Goal: Information Seeking & Learning: Find specific fact

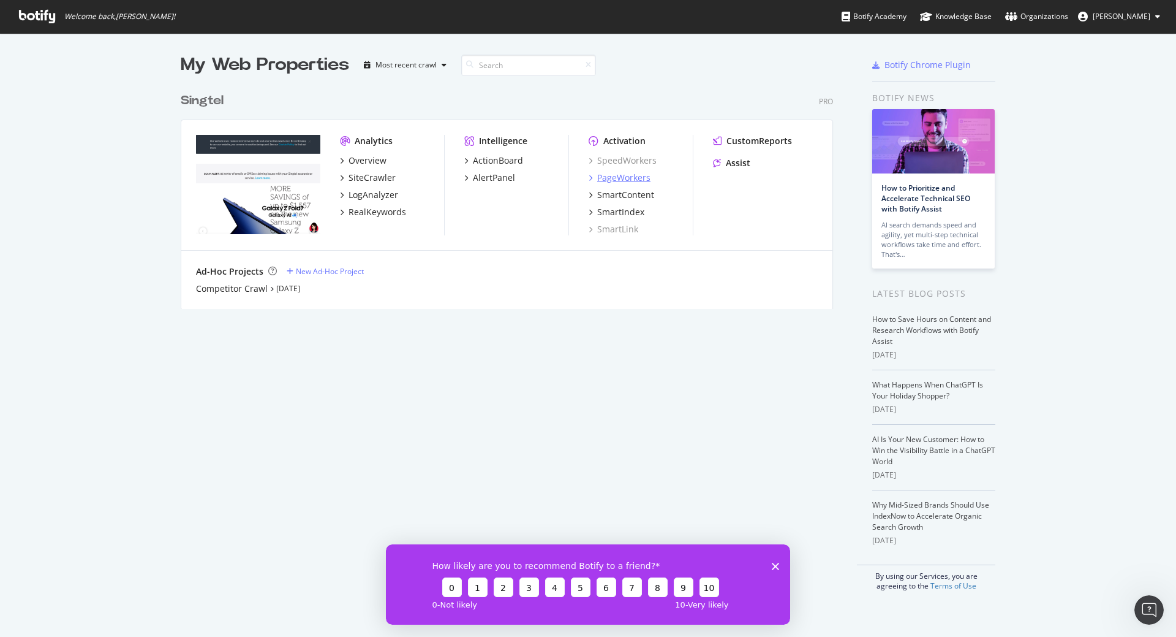
click at [620, 181] on div "PageWorkers" at bounding box center [623, 178] width 53 height 12
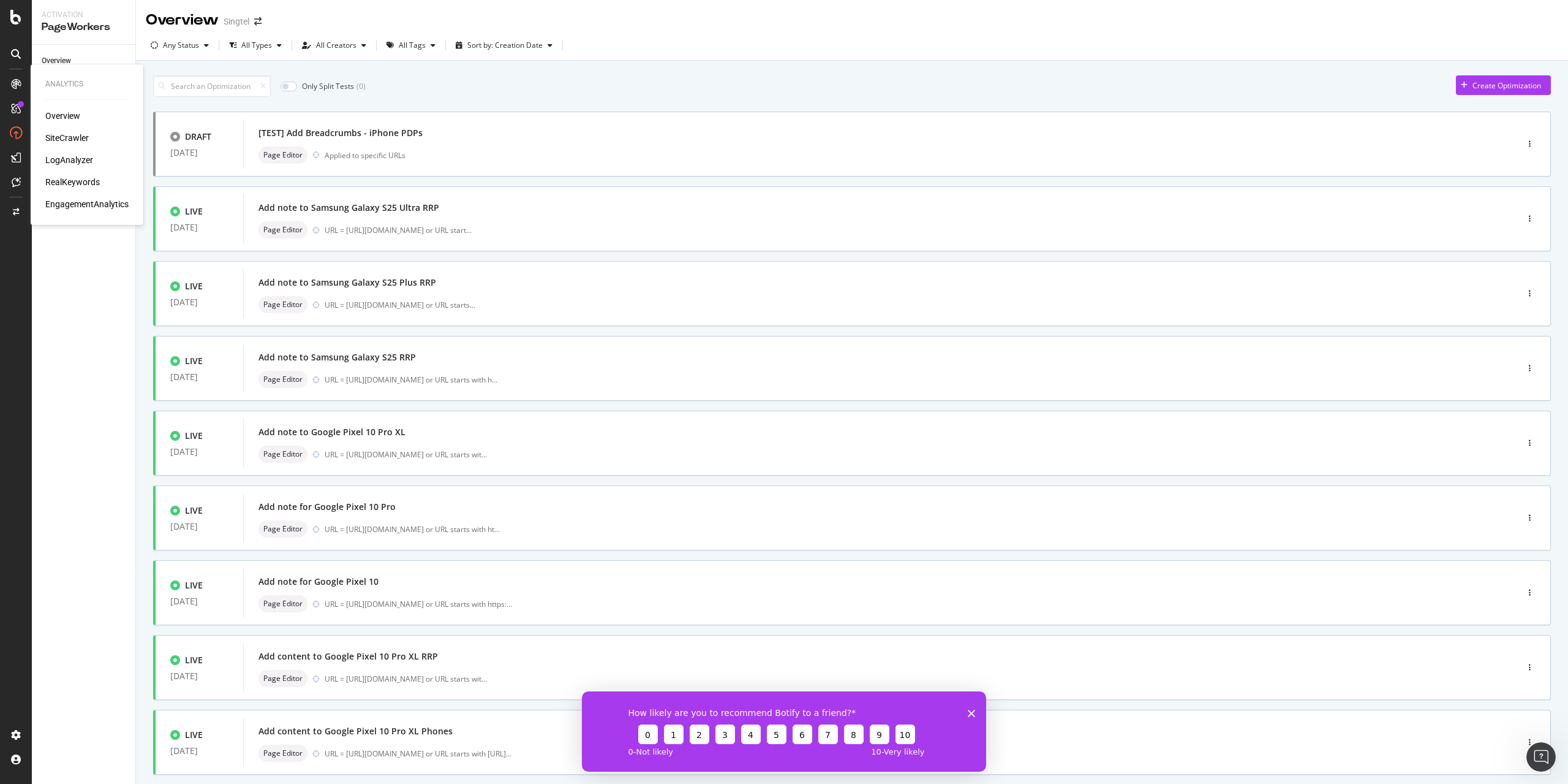
click at [69, 116] on div "Overview" at bounding box center [62, 116] width 35 height 12
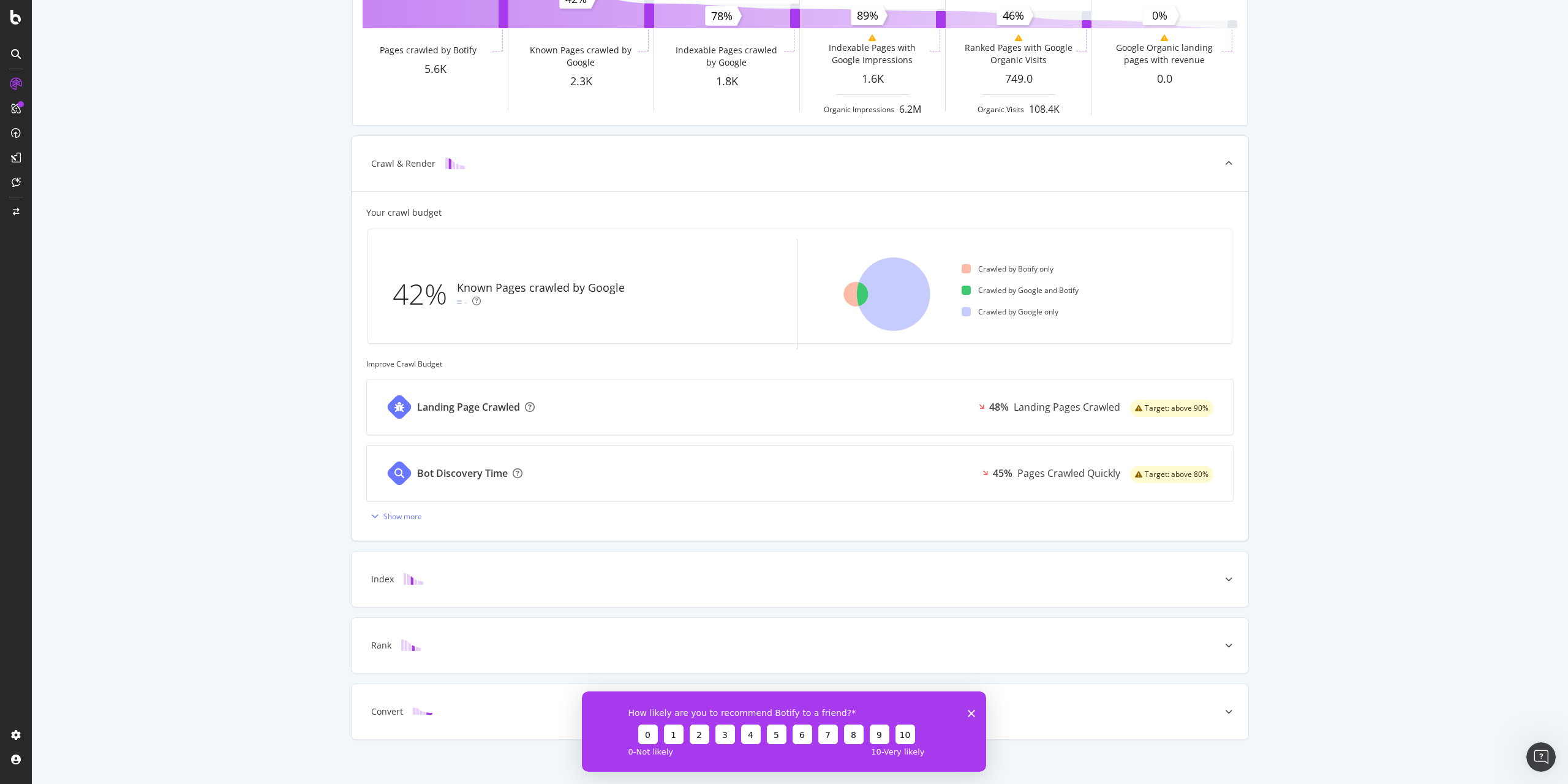
scroll to position [168, 0]
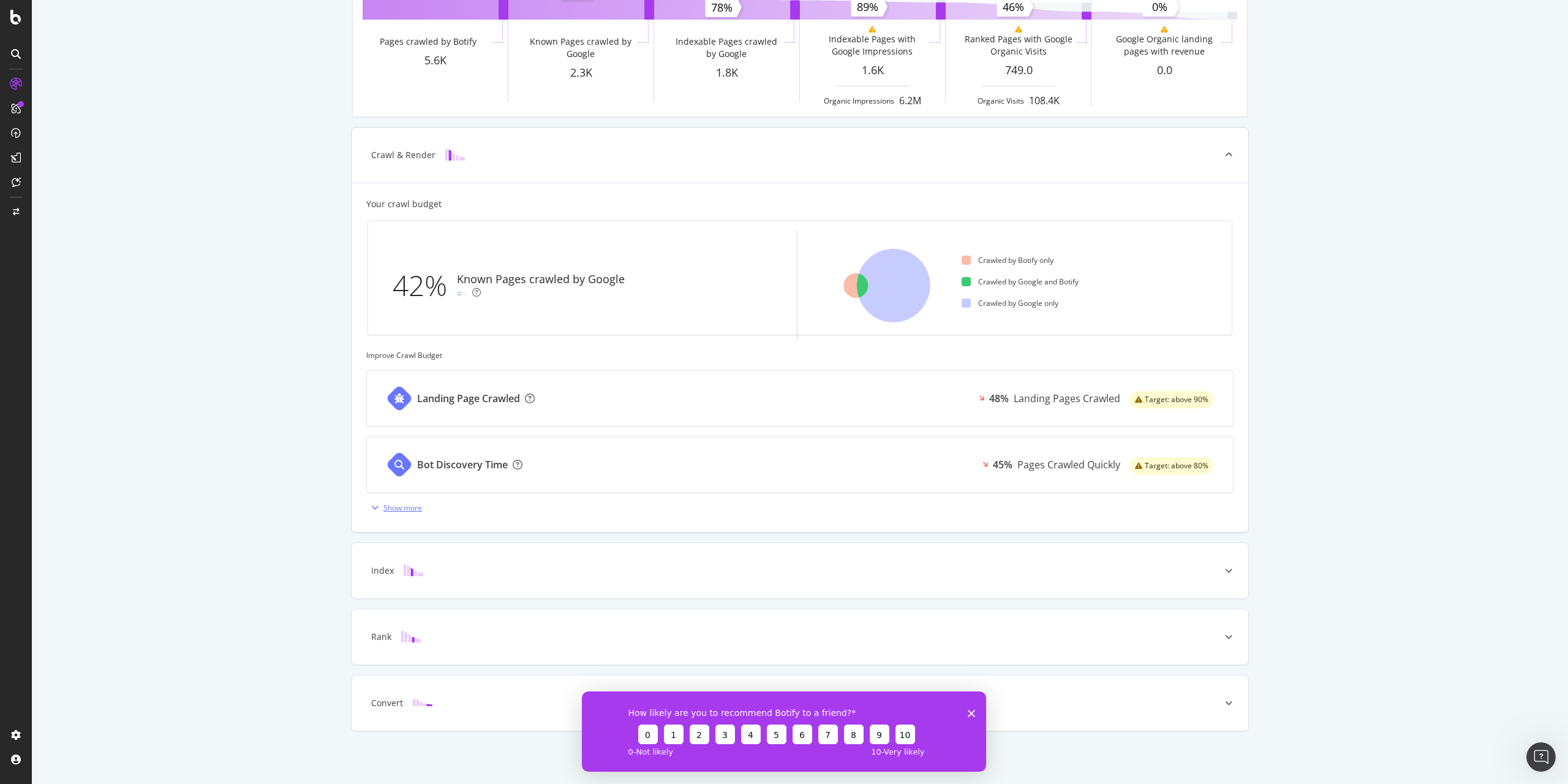
click at [407, 509] on div "Show more" at bounding box center [403, 507] width 39 height 10
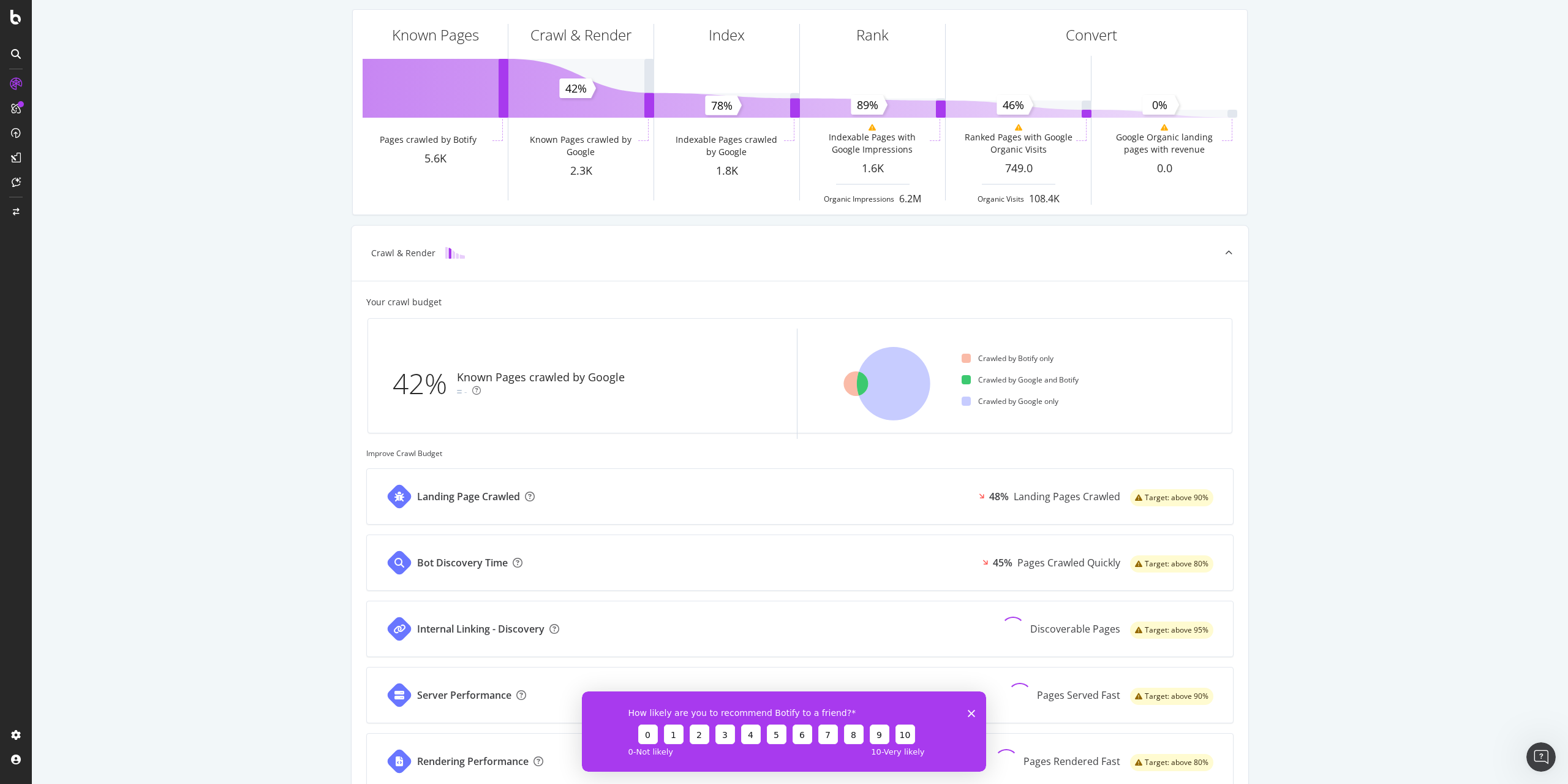
scroll to position [0, 0]
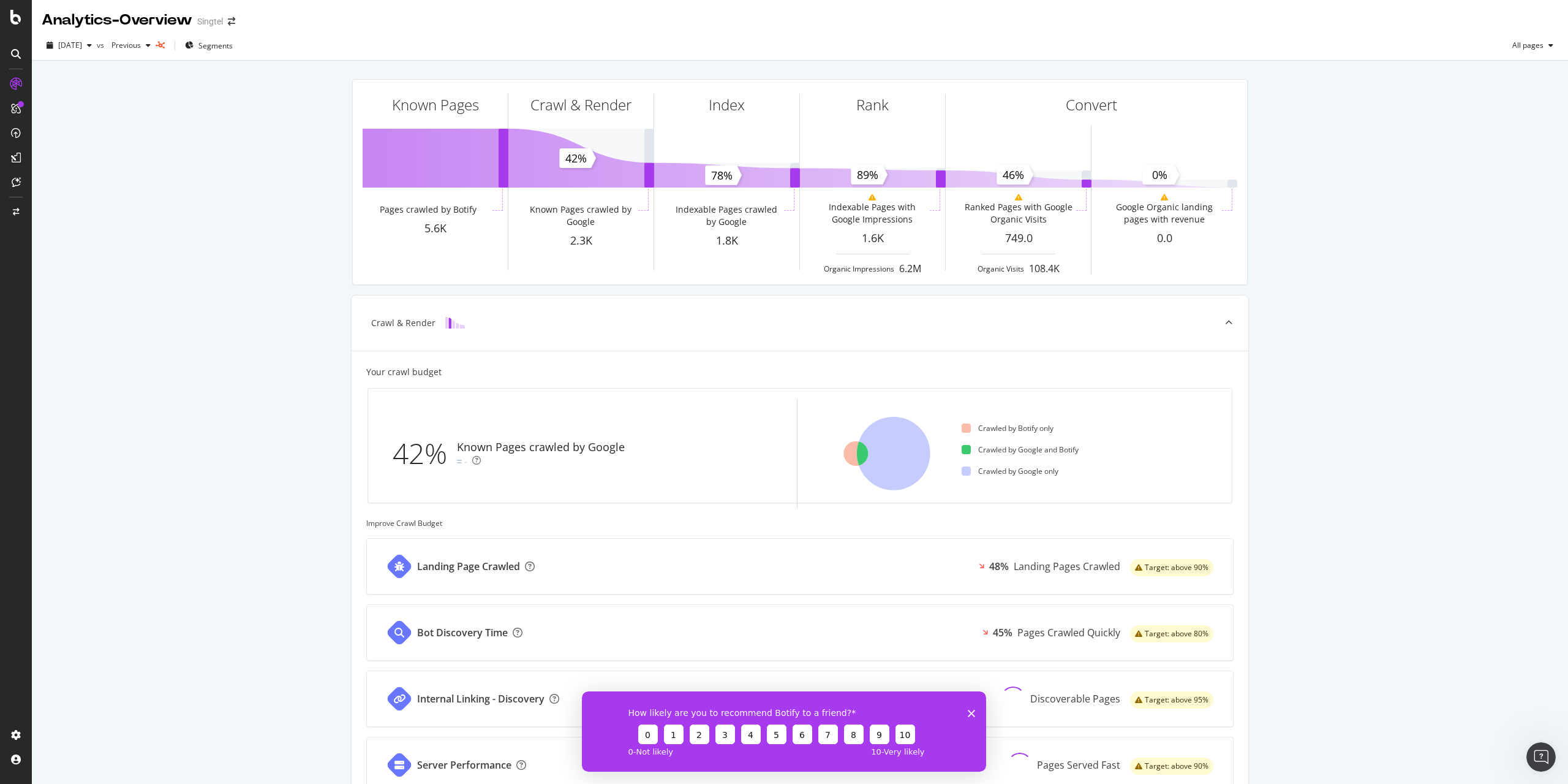
click at [17, 111] on icon at bounding box center [16, 109] width 10 height 10
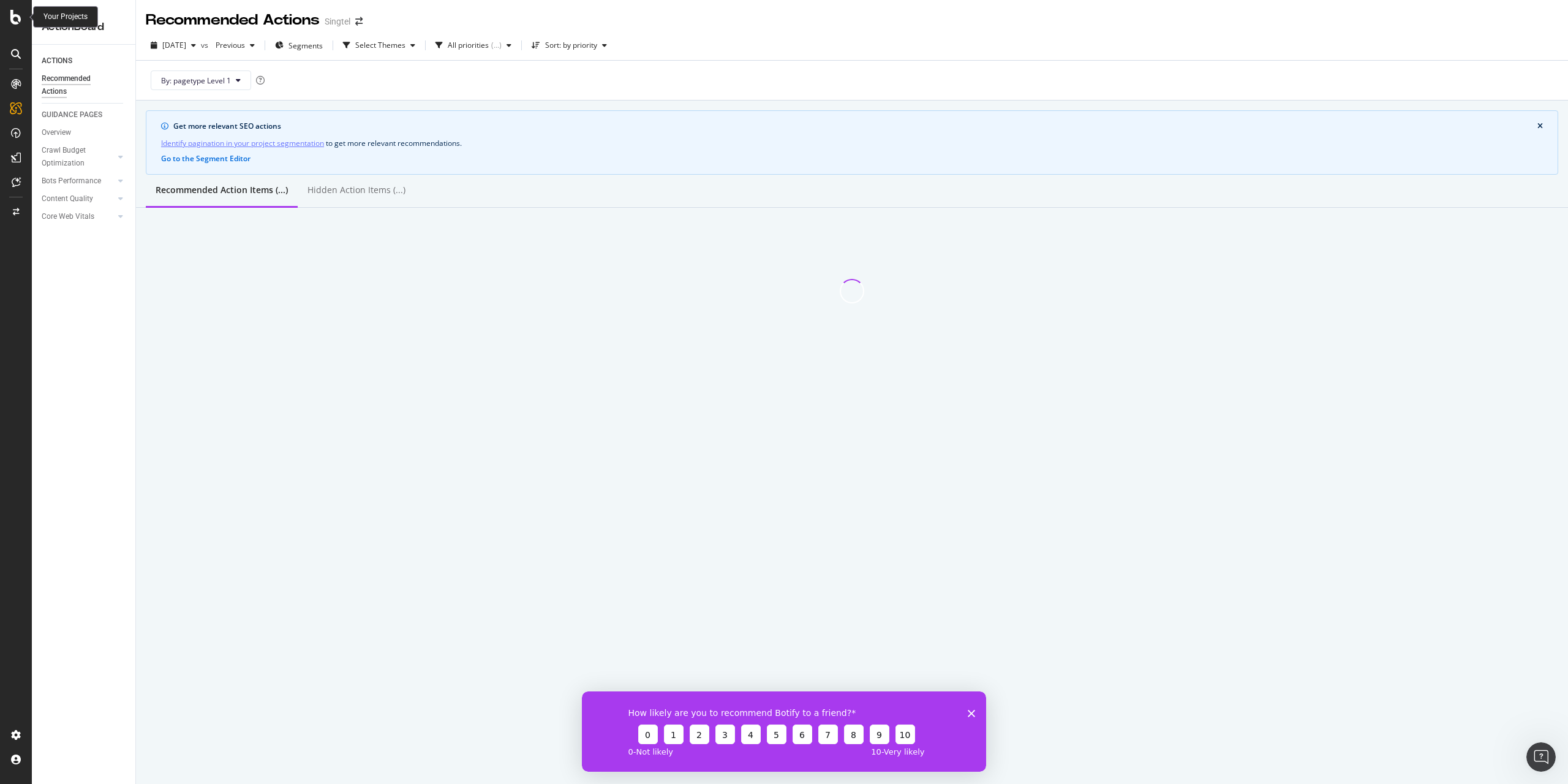
click at [11, 15] on icon at bounding box center [15, 17] width 11 height 15
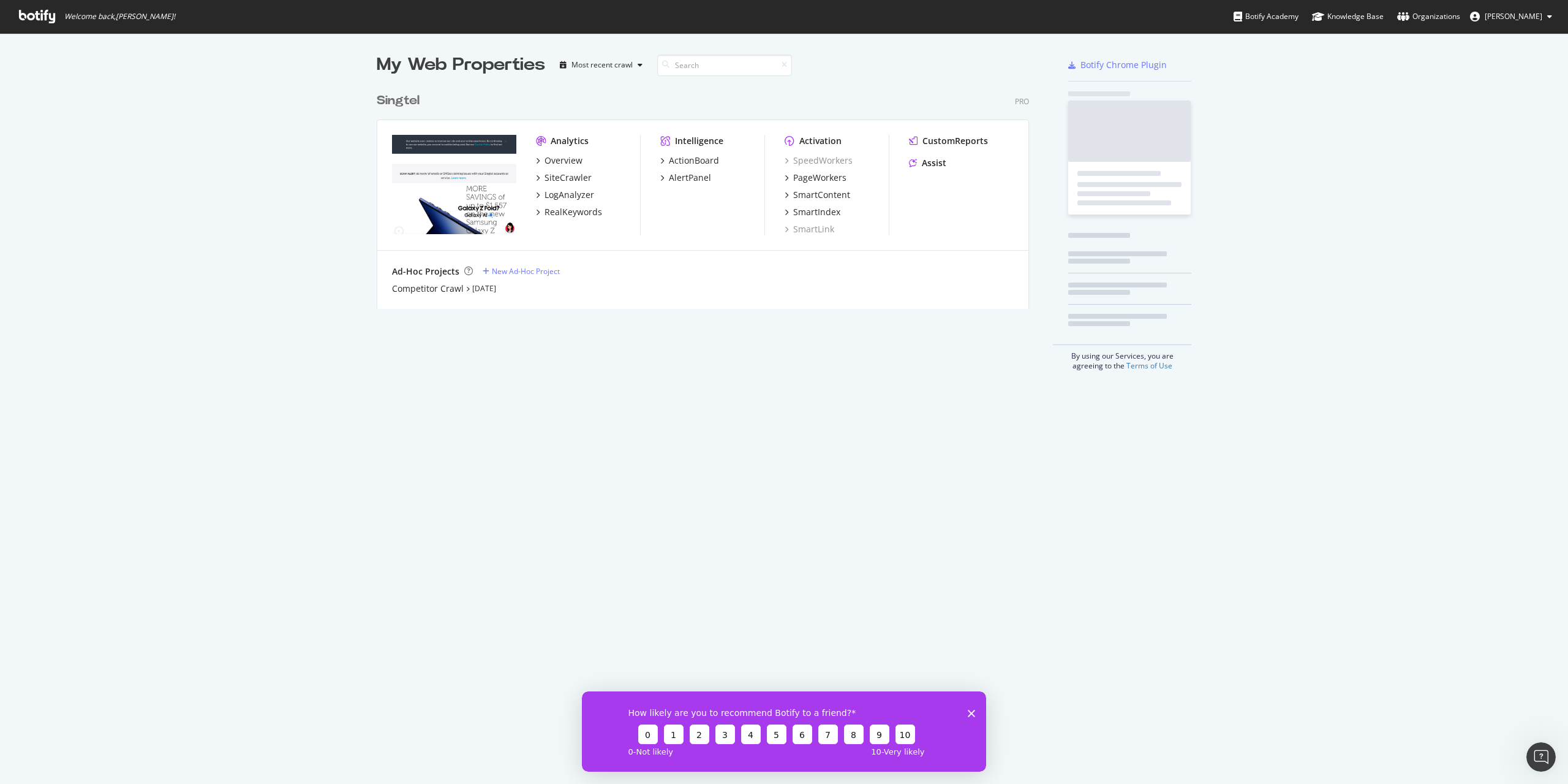
scroll to position [775, 1549]
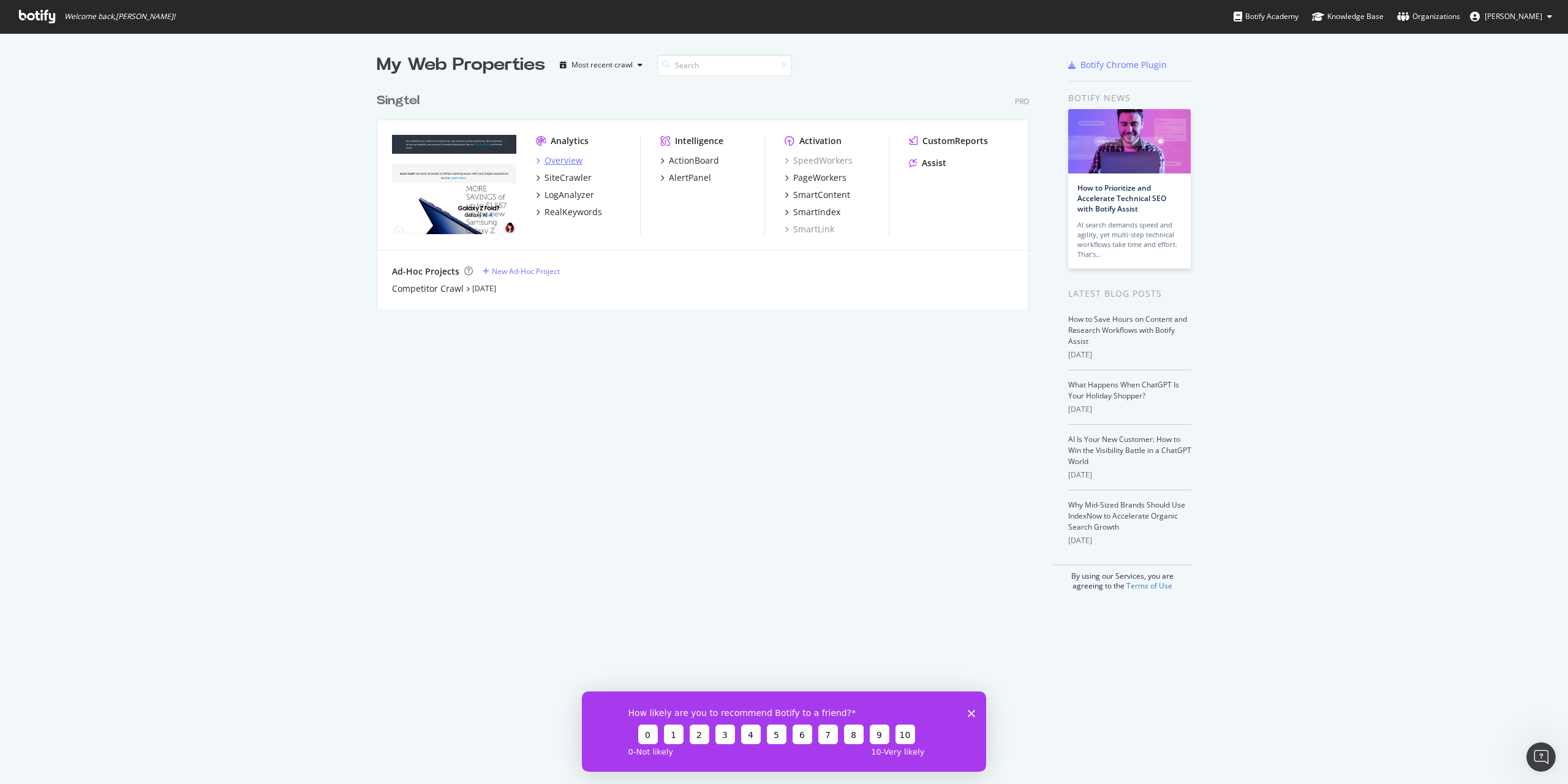
click at [566, 162] on div "Overview" at bounding box center [564, 160] width 38 height 12
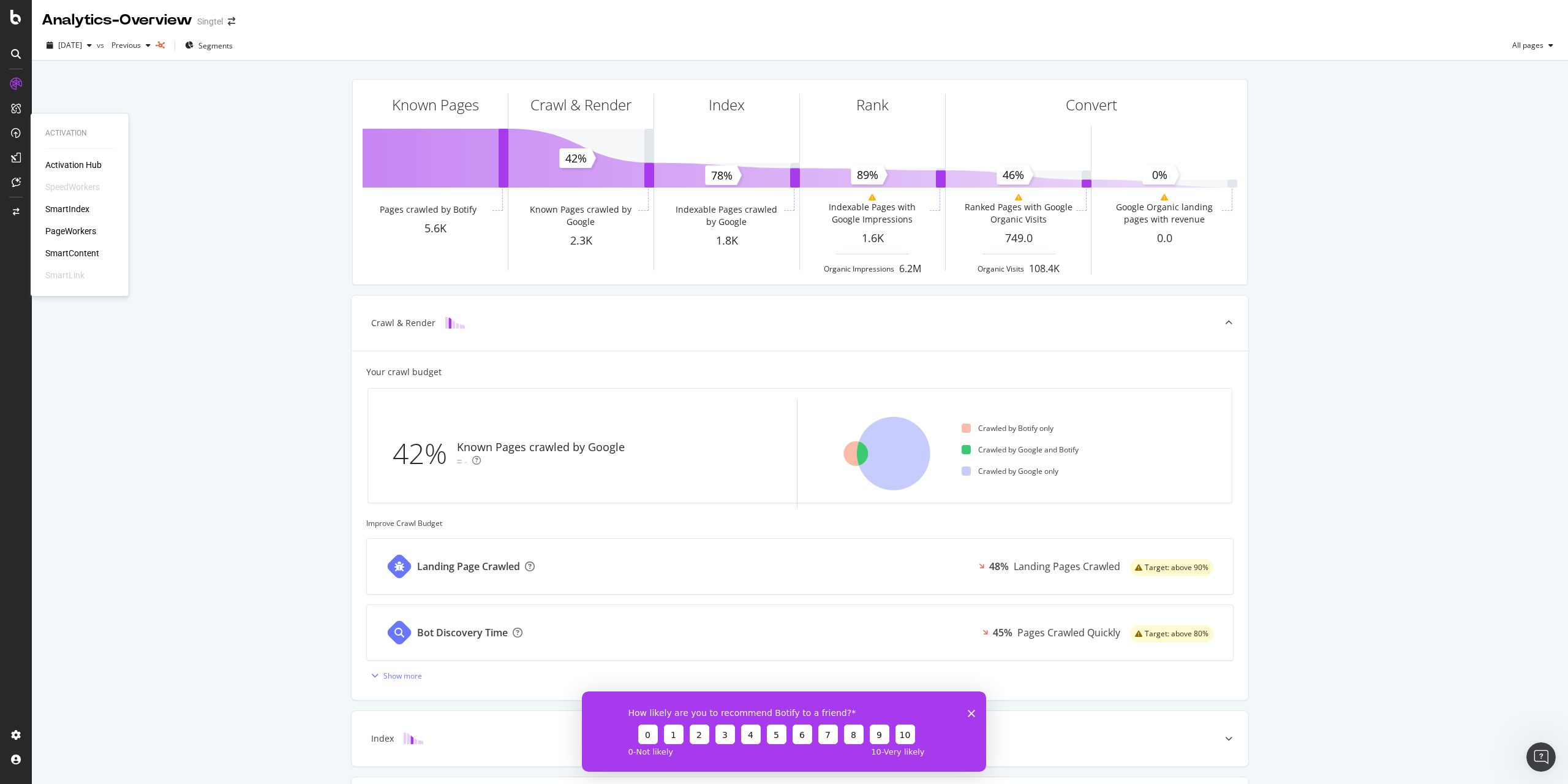
click at [79, 204] on div "SmartIndex" at bounding box center [67, 209] width 44 height 12
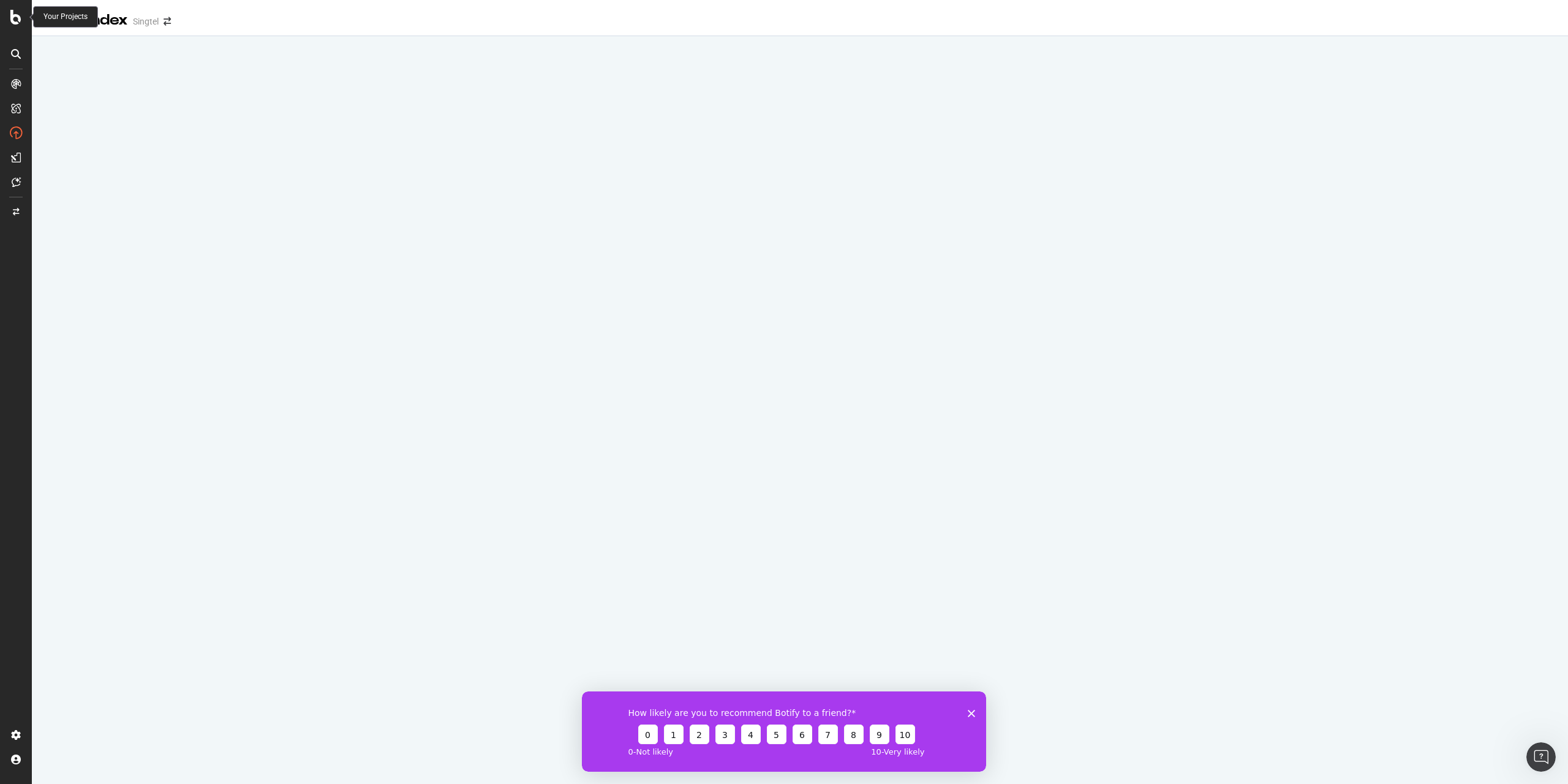
click at [17, 22] on icon at bounding box center [15, 17] width 11 height 15
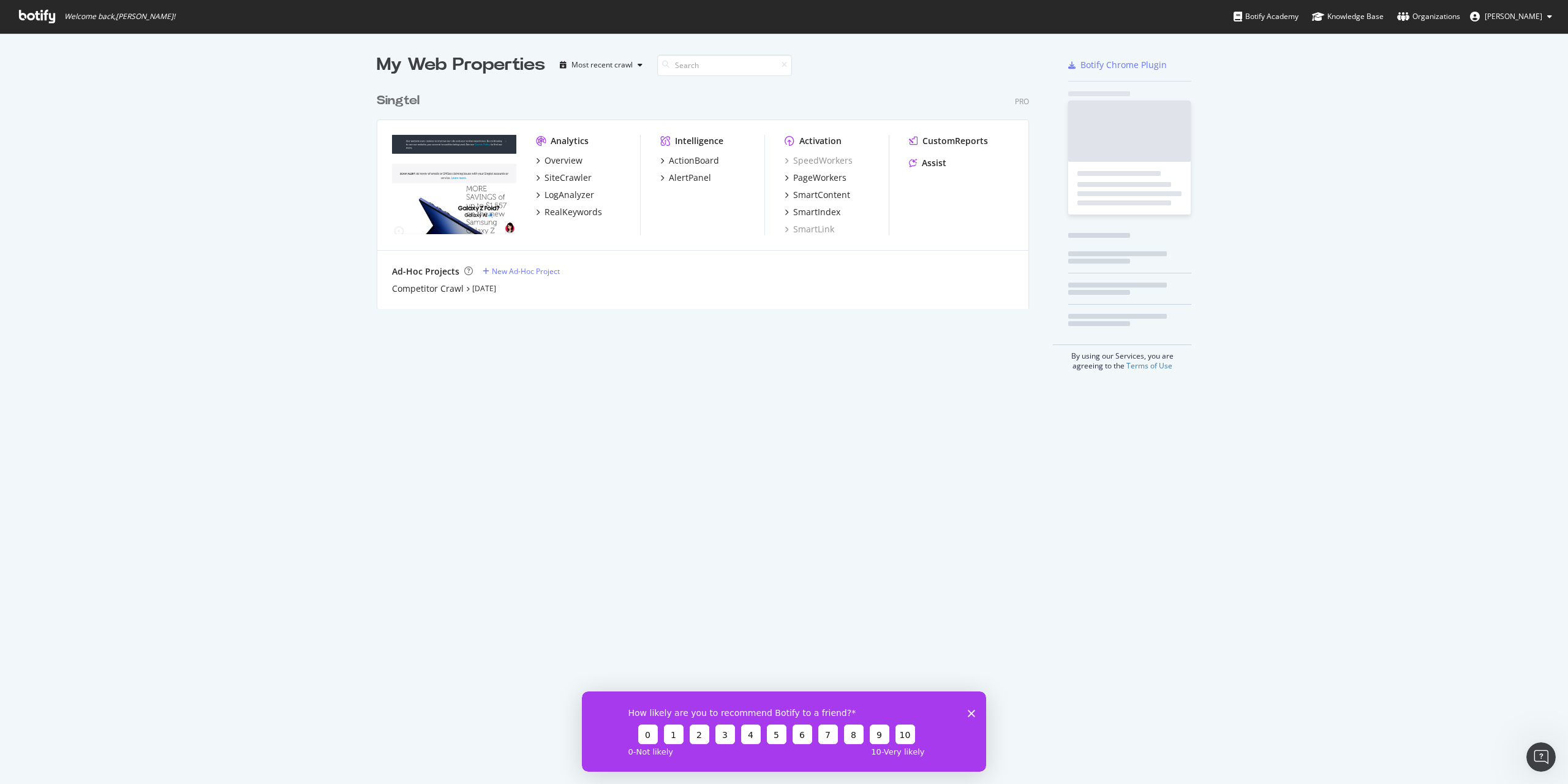
scroll to position [775, 1549]
click at [1175, 636] on icon "Open Intercom Messenger" at bounding box center [1539, 755] width 20 height 20
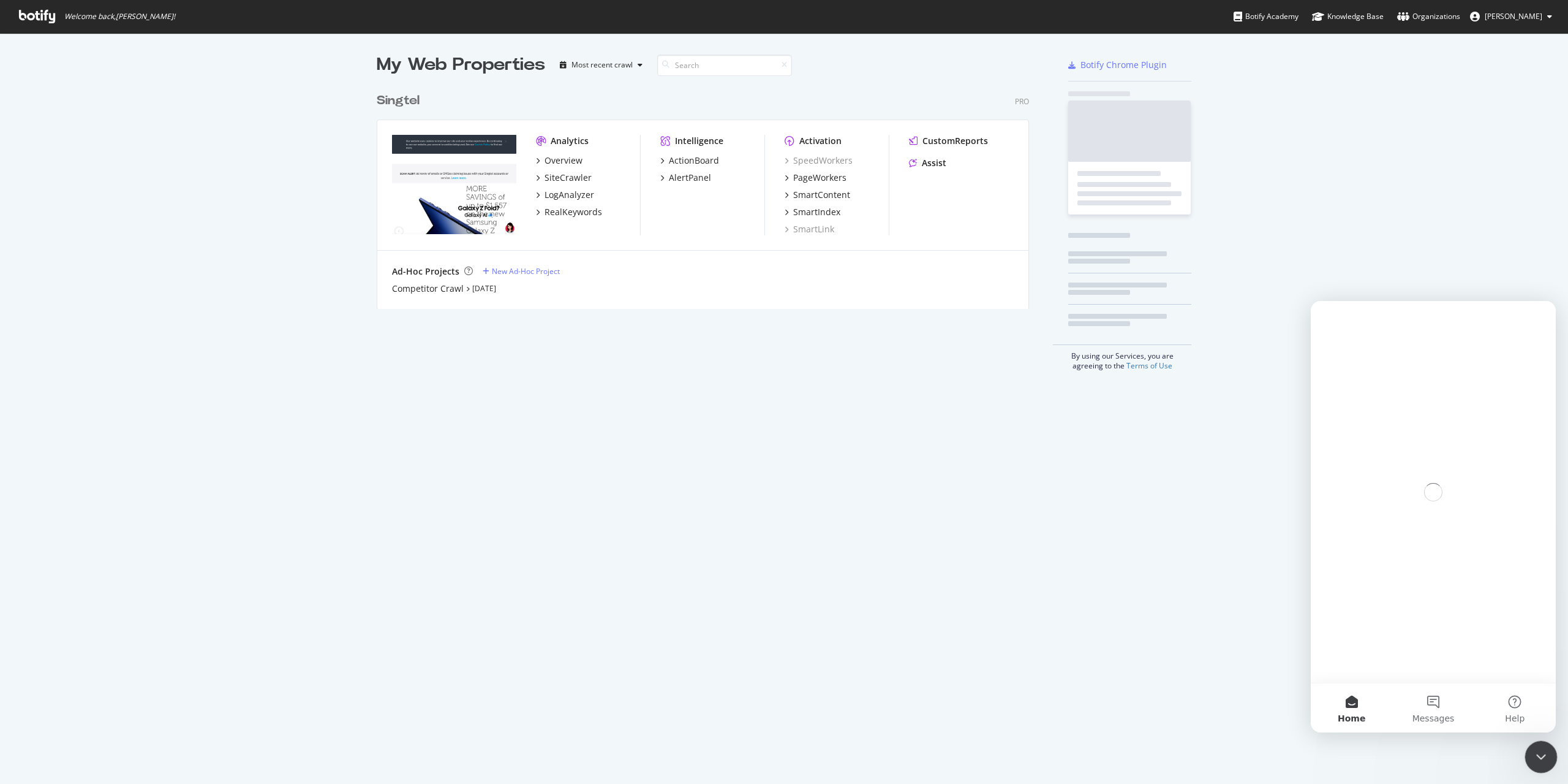
scroll to position [0, 0]
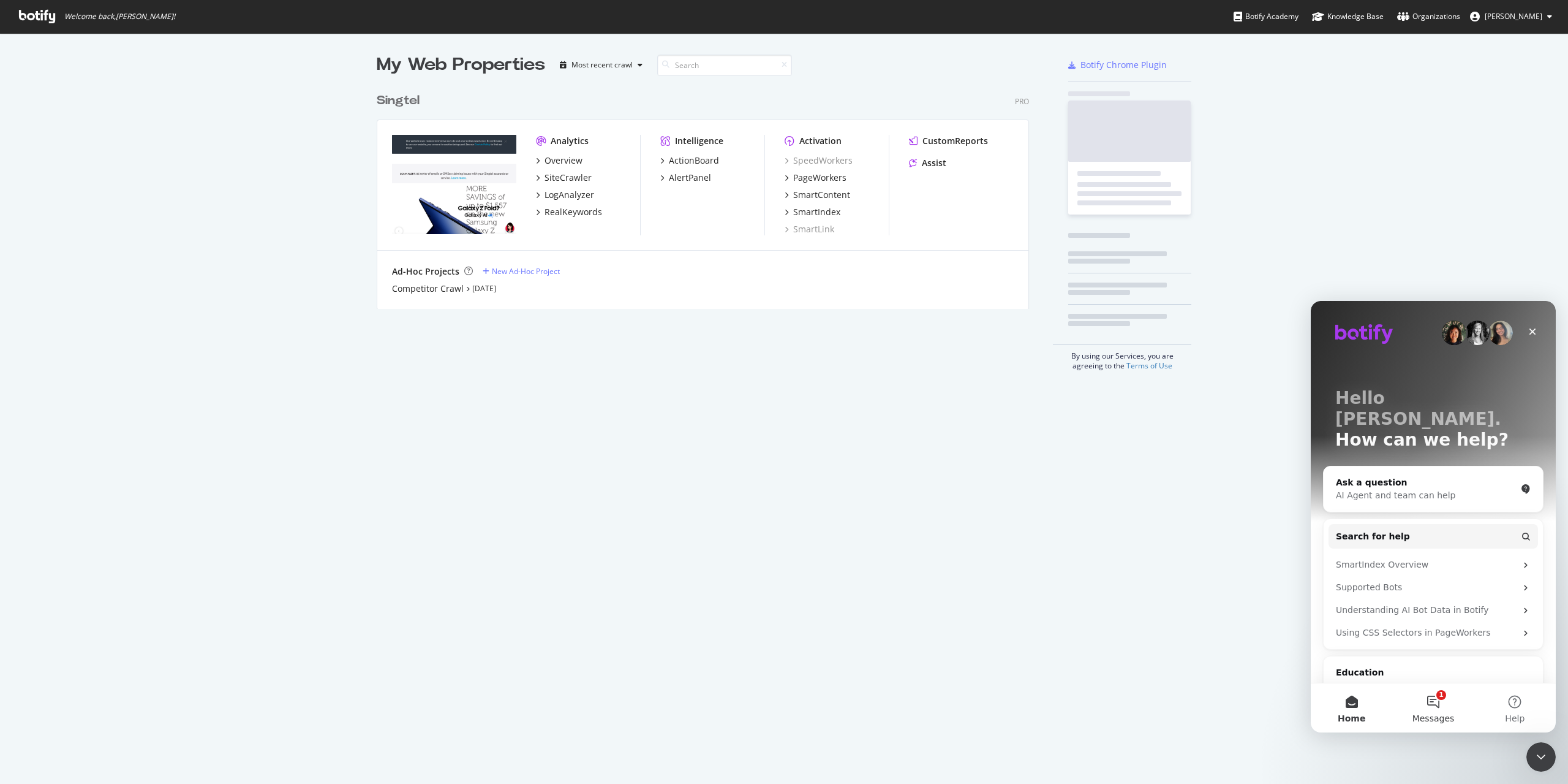
click at [1175, 636] on span "Messages" at bounding box center [1433, 718] width 42 height 9
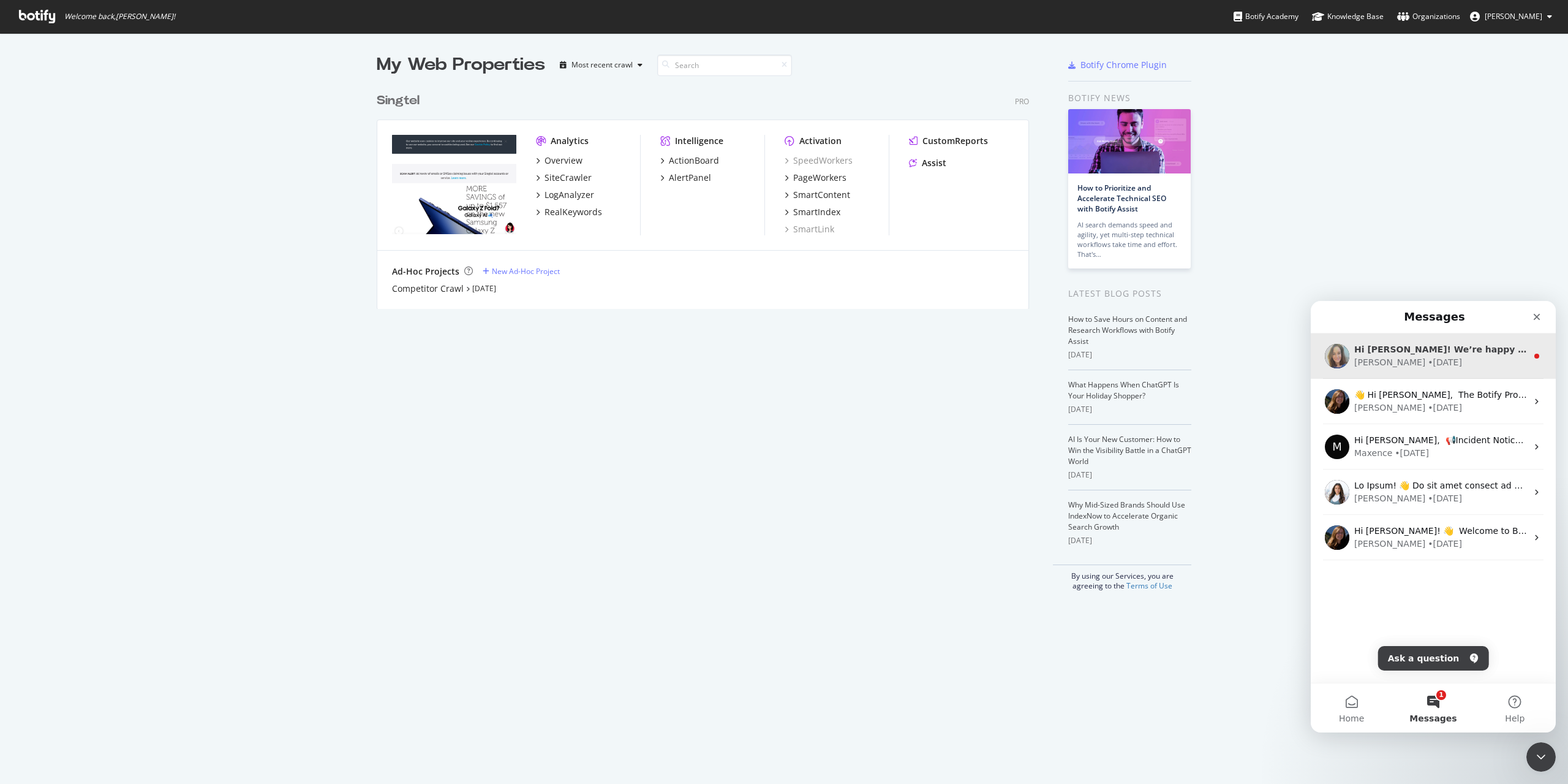
click at [1175, 355] on div "Hi [PERSON_NAME]! We’re happy to announce our latest release, chock-full of new…" at bounding box center [1440, 349] width 173 height 13
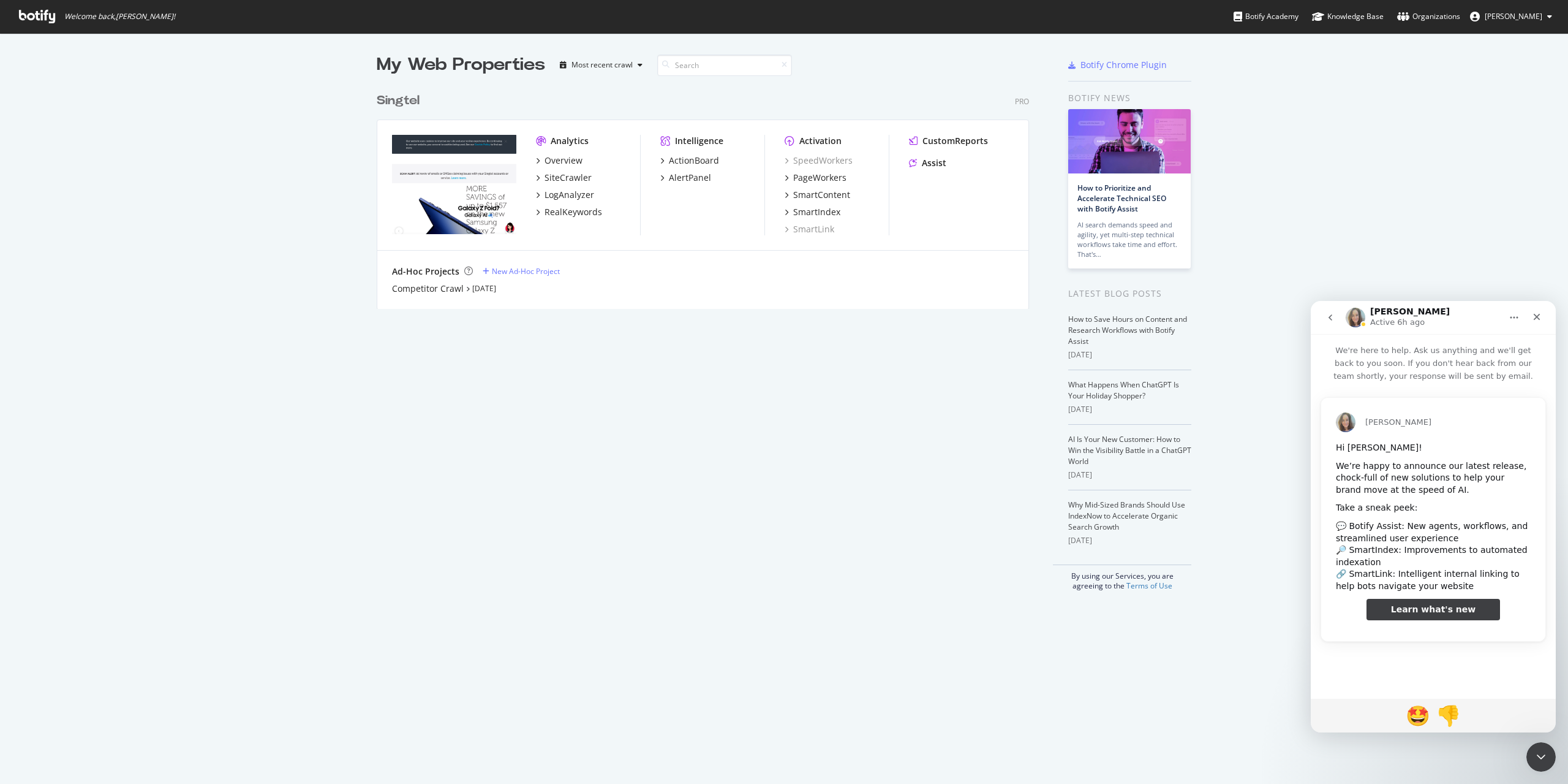
click at [1175, 318] on button "go back" at bounding box center [1329, 317] width 23 height 23
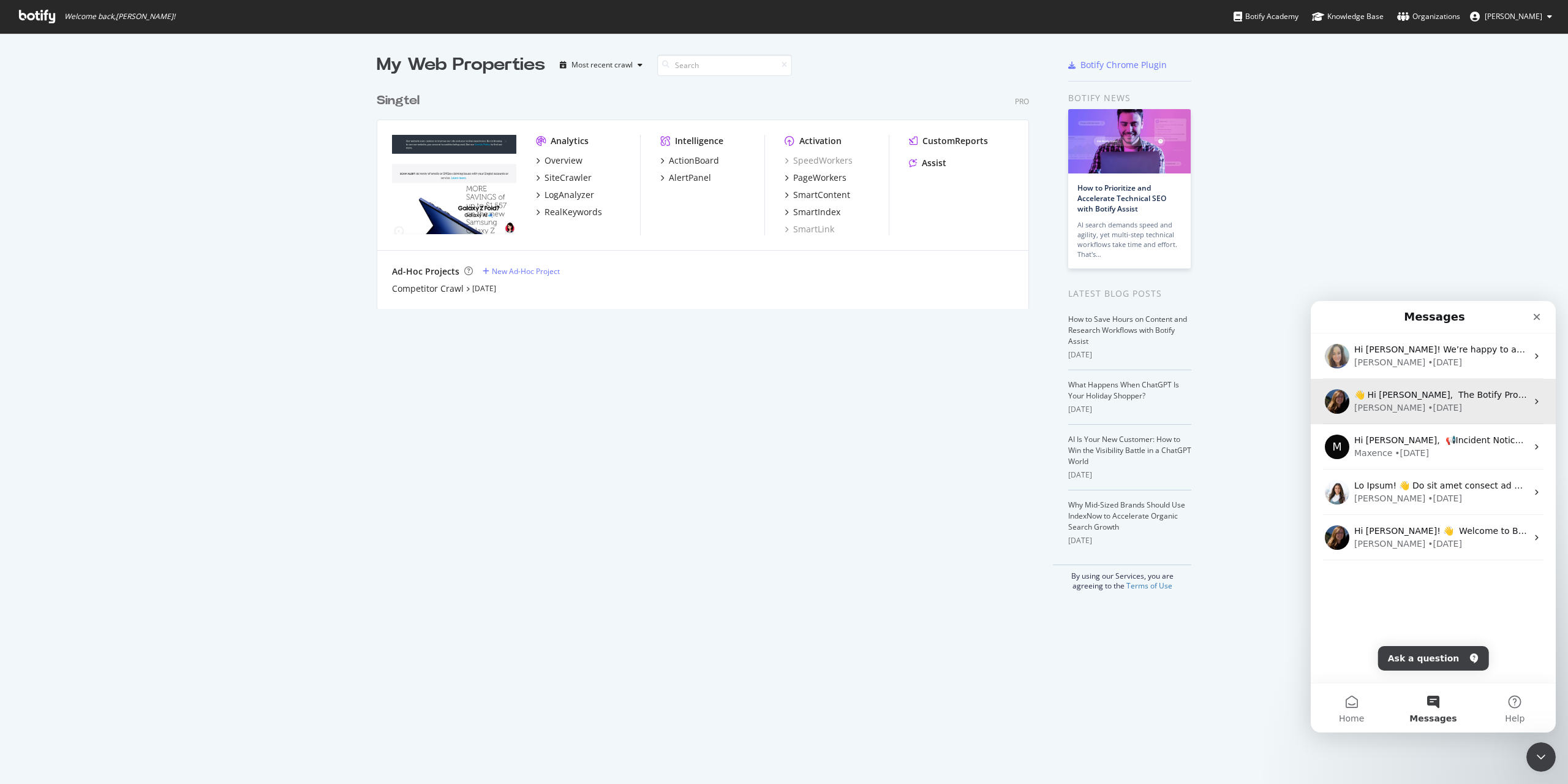
click at [1175, 407] on div "[PERSON_NAME] • [DATE]" at bounding box center [1440, 407] width 173 height 13
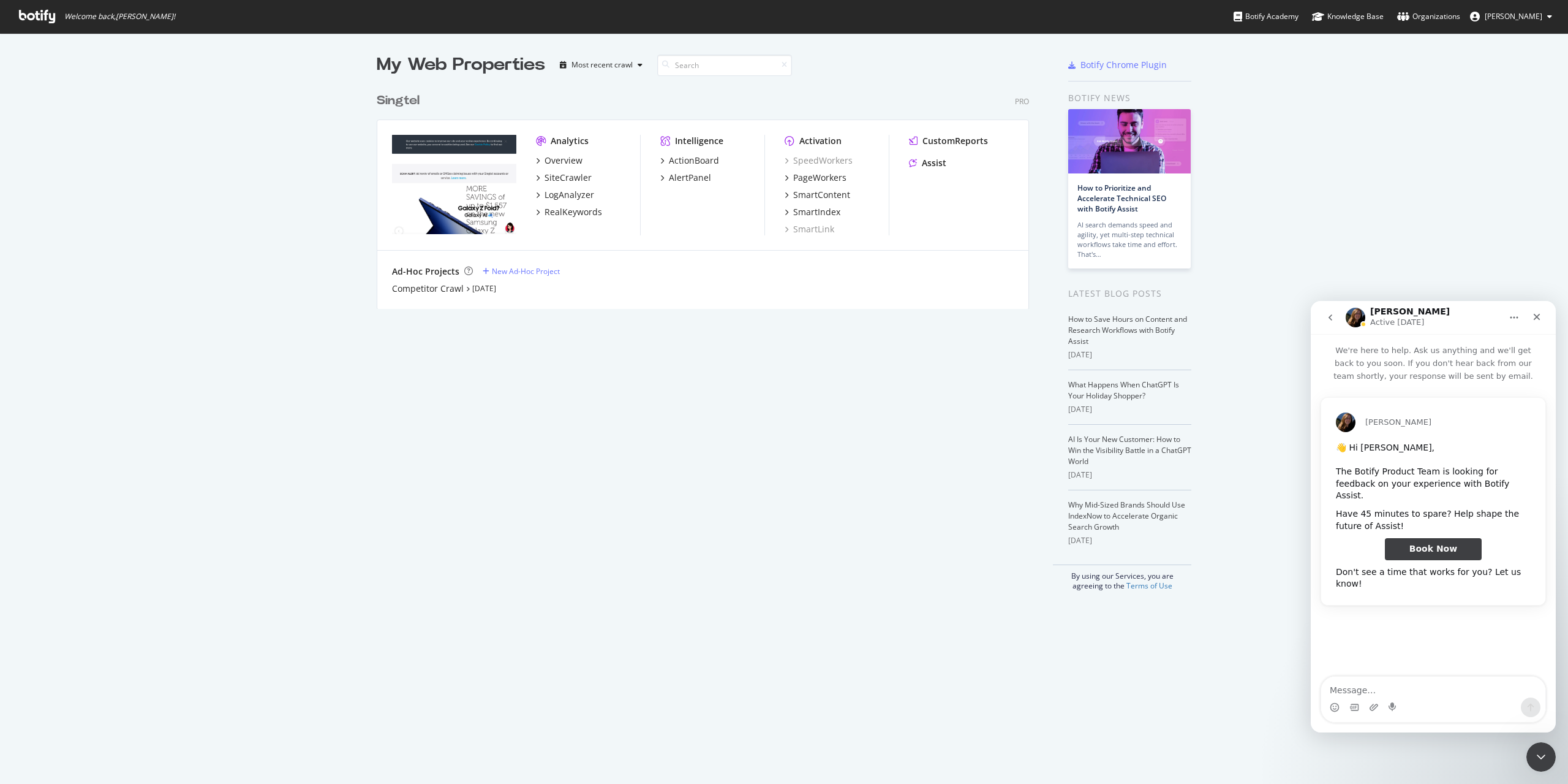
click at [1175, 320] on icon "go back" at bounding box center [1330, 317] width 4 height 6
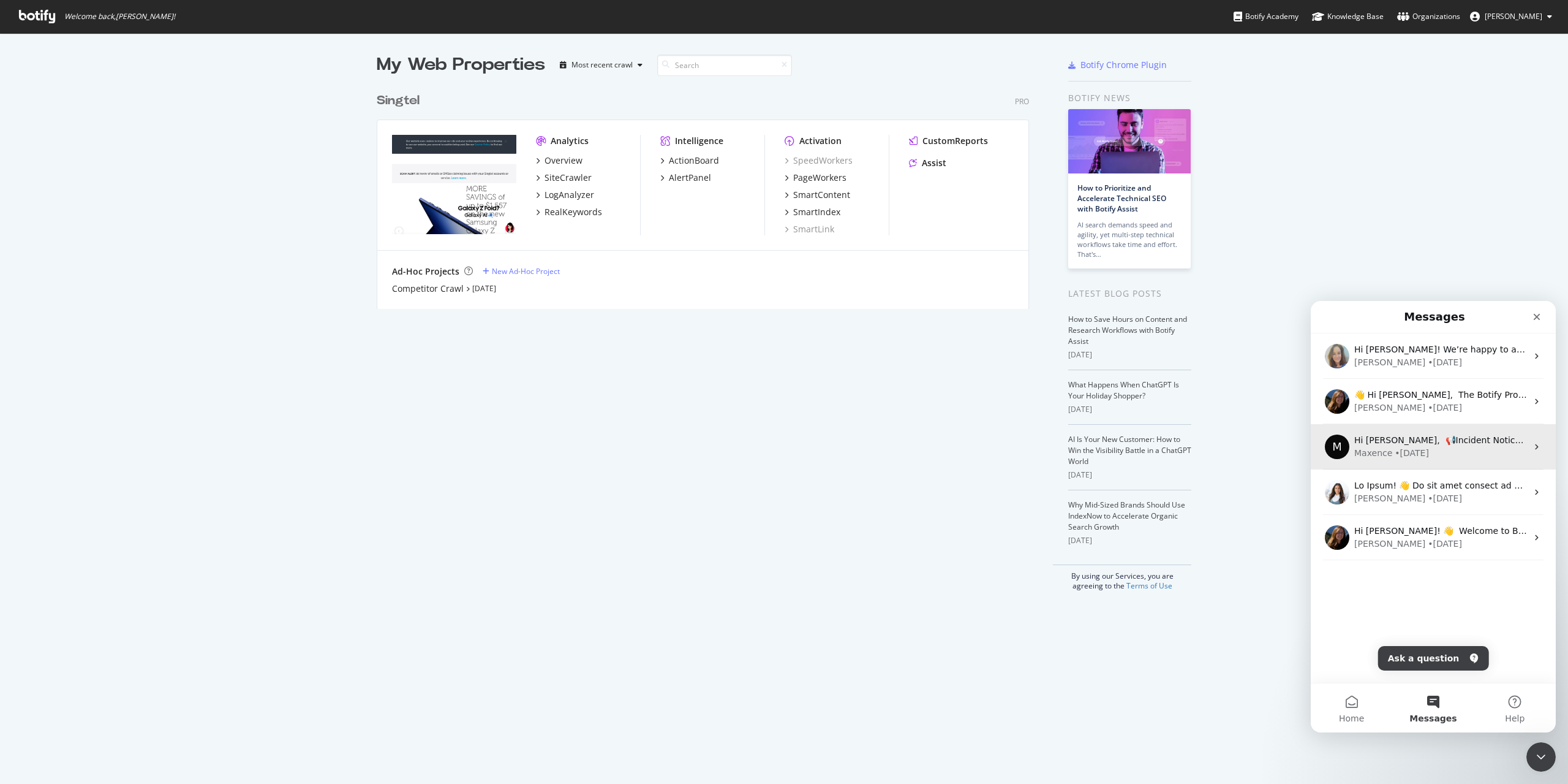
click at [1175, 448] on div "• [DATE]" at bounding box center [1411, 453] width 34 height 13
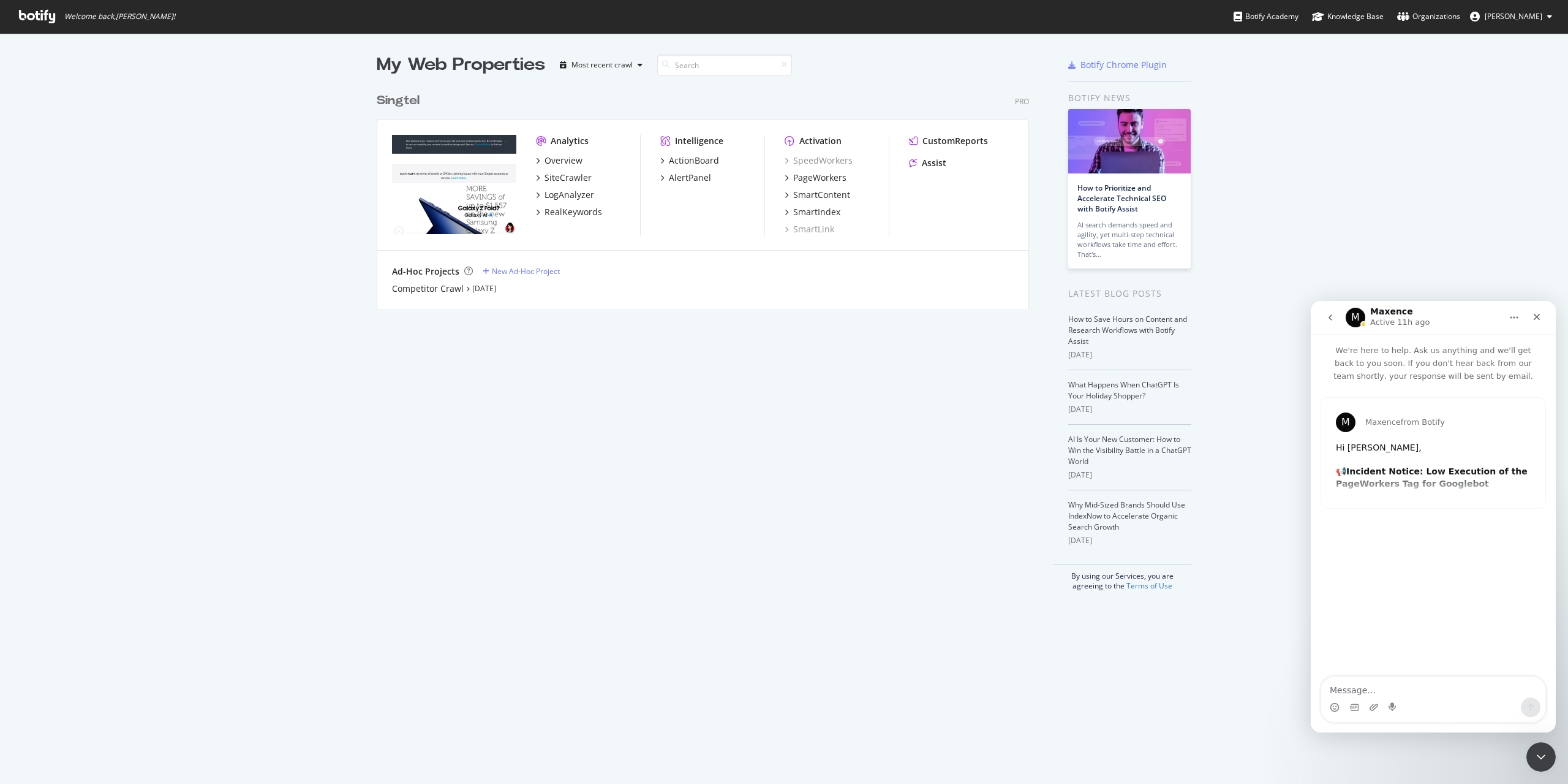
click at [1175, 319] on icon "go back" at bounding box center [1330, 318] width 10 height 10
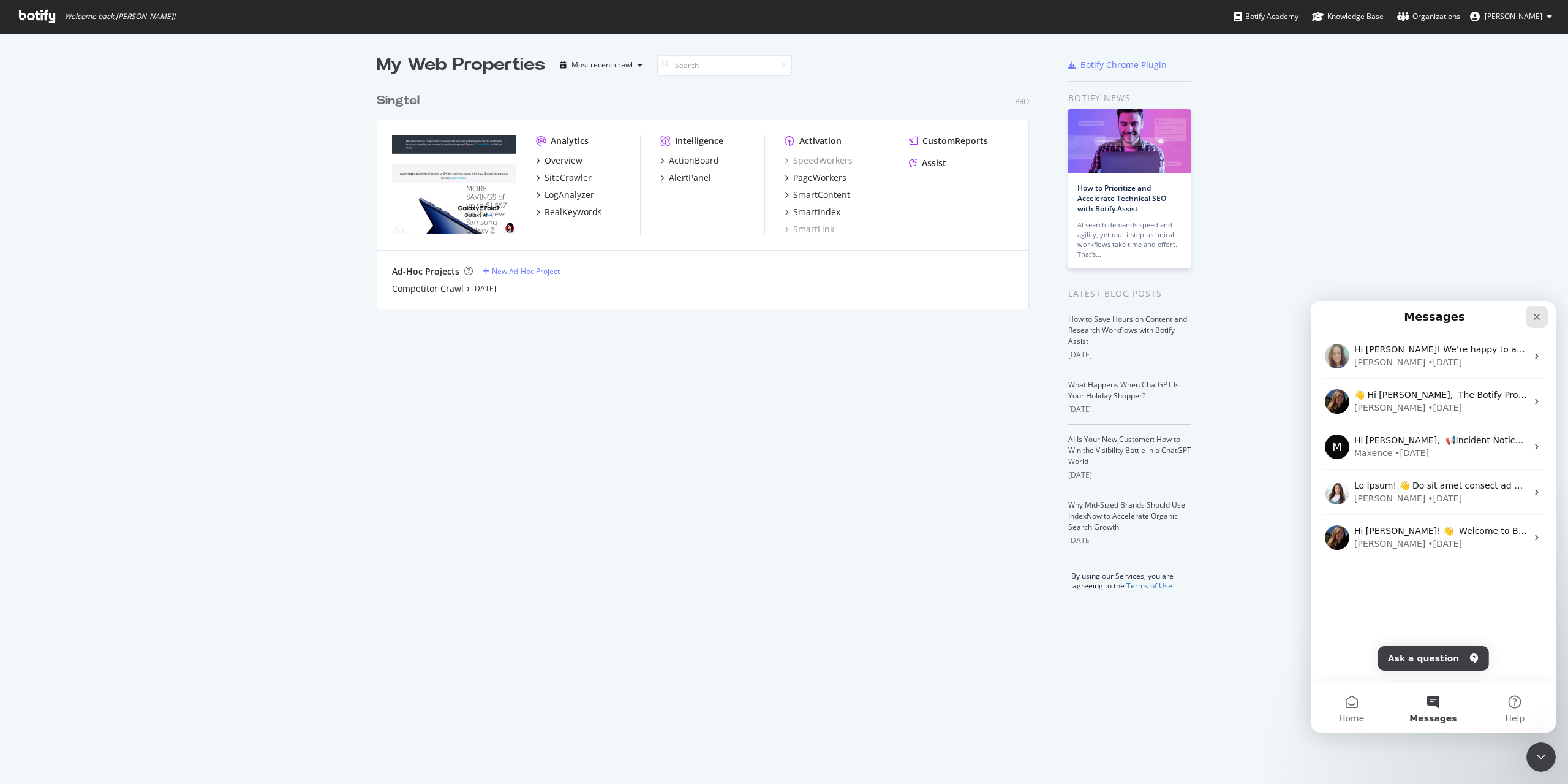
click at [1175, 316] on div "Close" at bounding box center [1536, 317] width 22 height 22
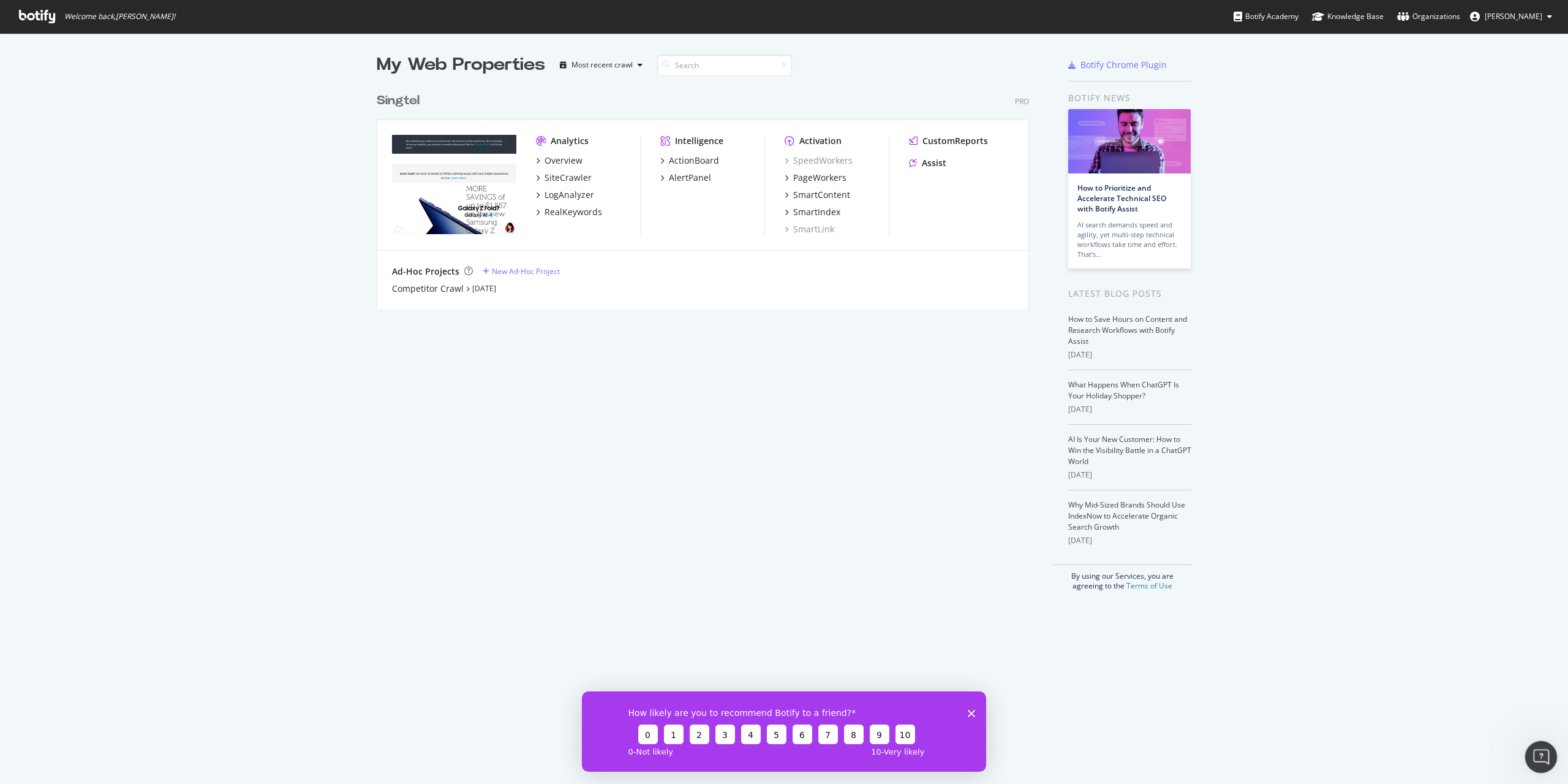
click at [1175, 636] on icon "Open Intercom Messenger" at bounding box center [1539, 755] width 20 height 20
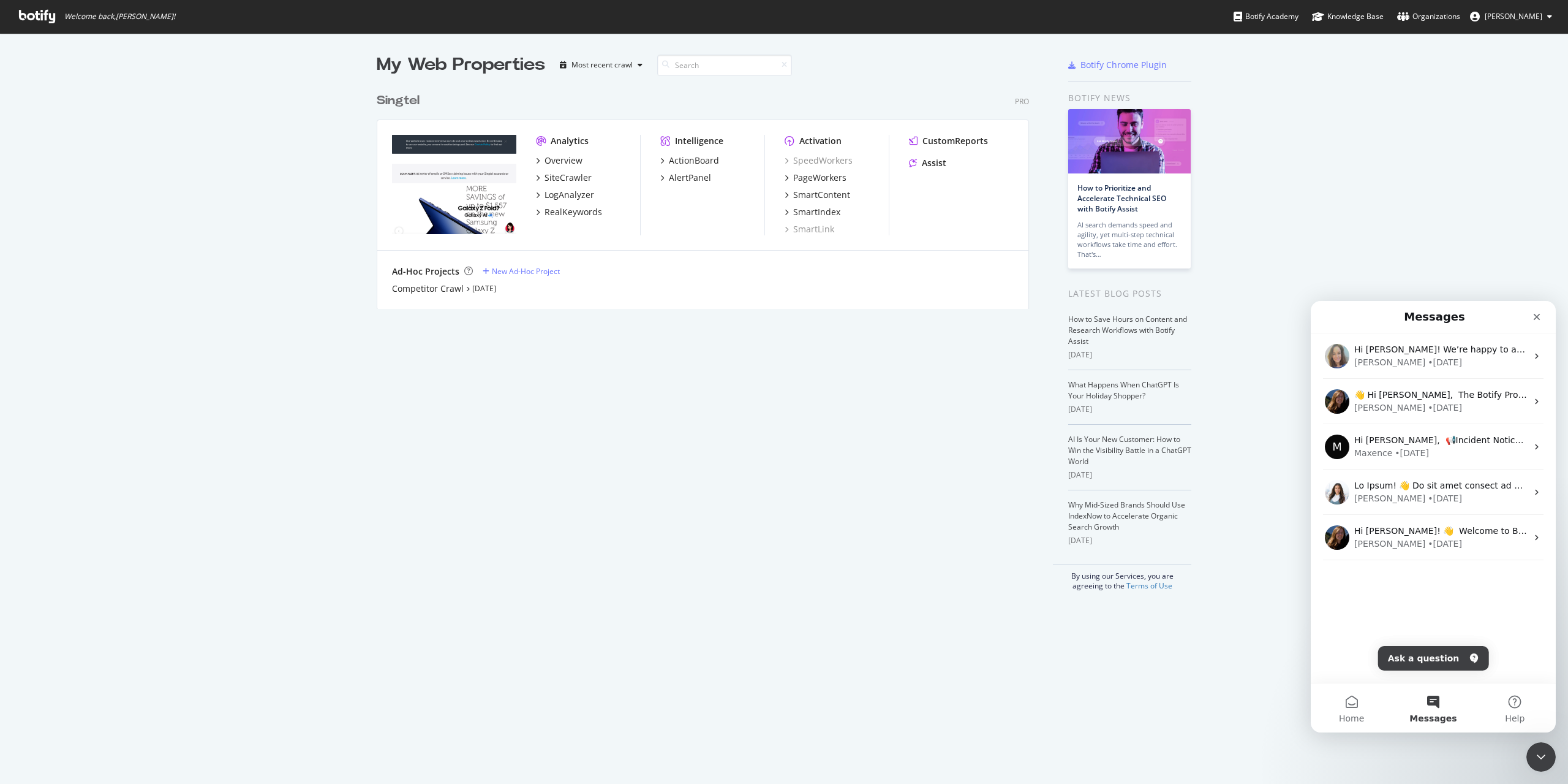
click at [1175, 636] on button "Ask a question" at bounding box center [1433, 658] width 111 height 25
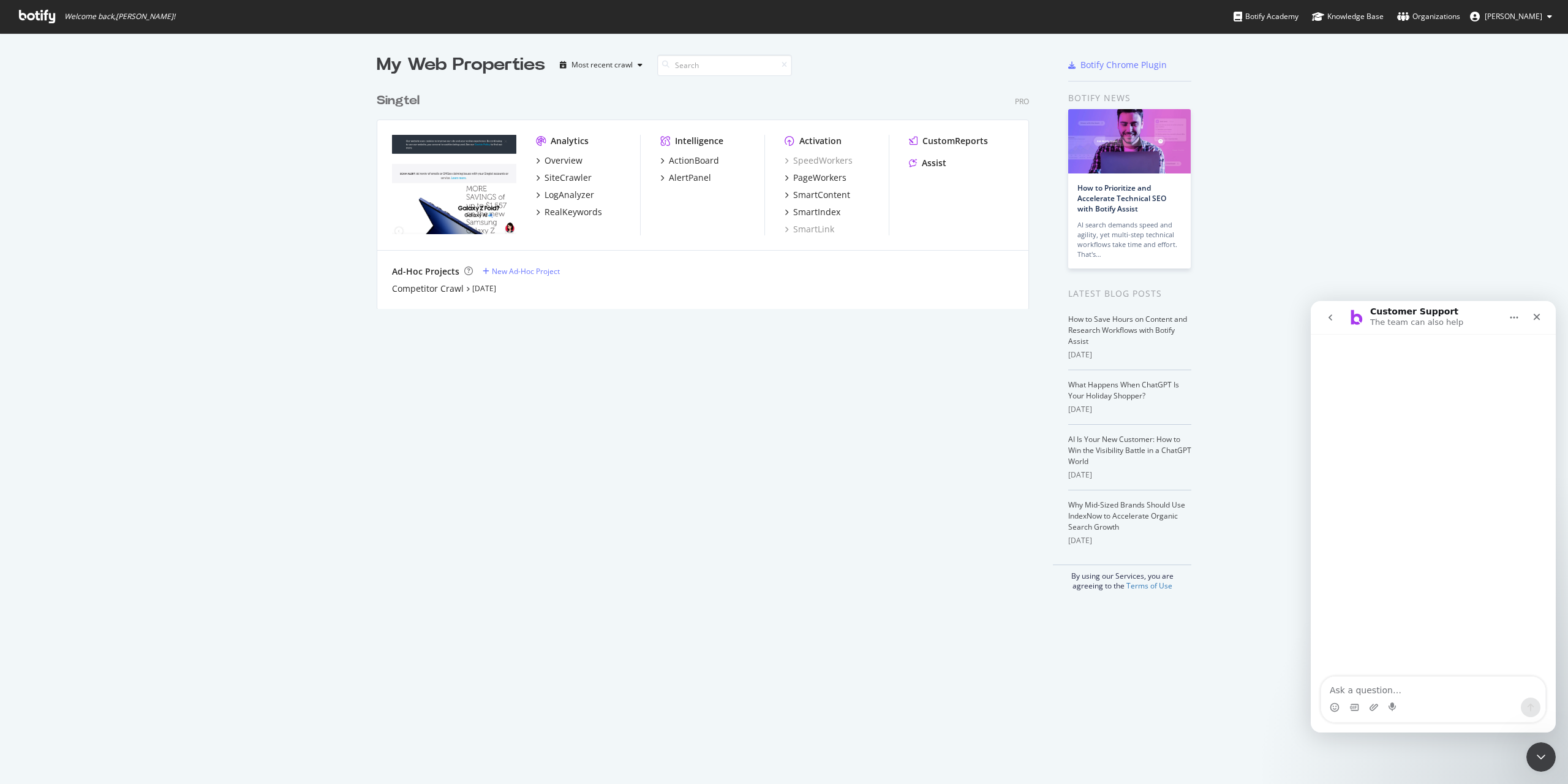
click at [1175, 313] on button "go back" at bounding box center [1329, 317] width 23 height 23
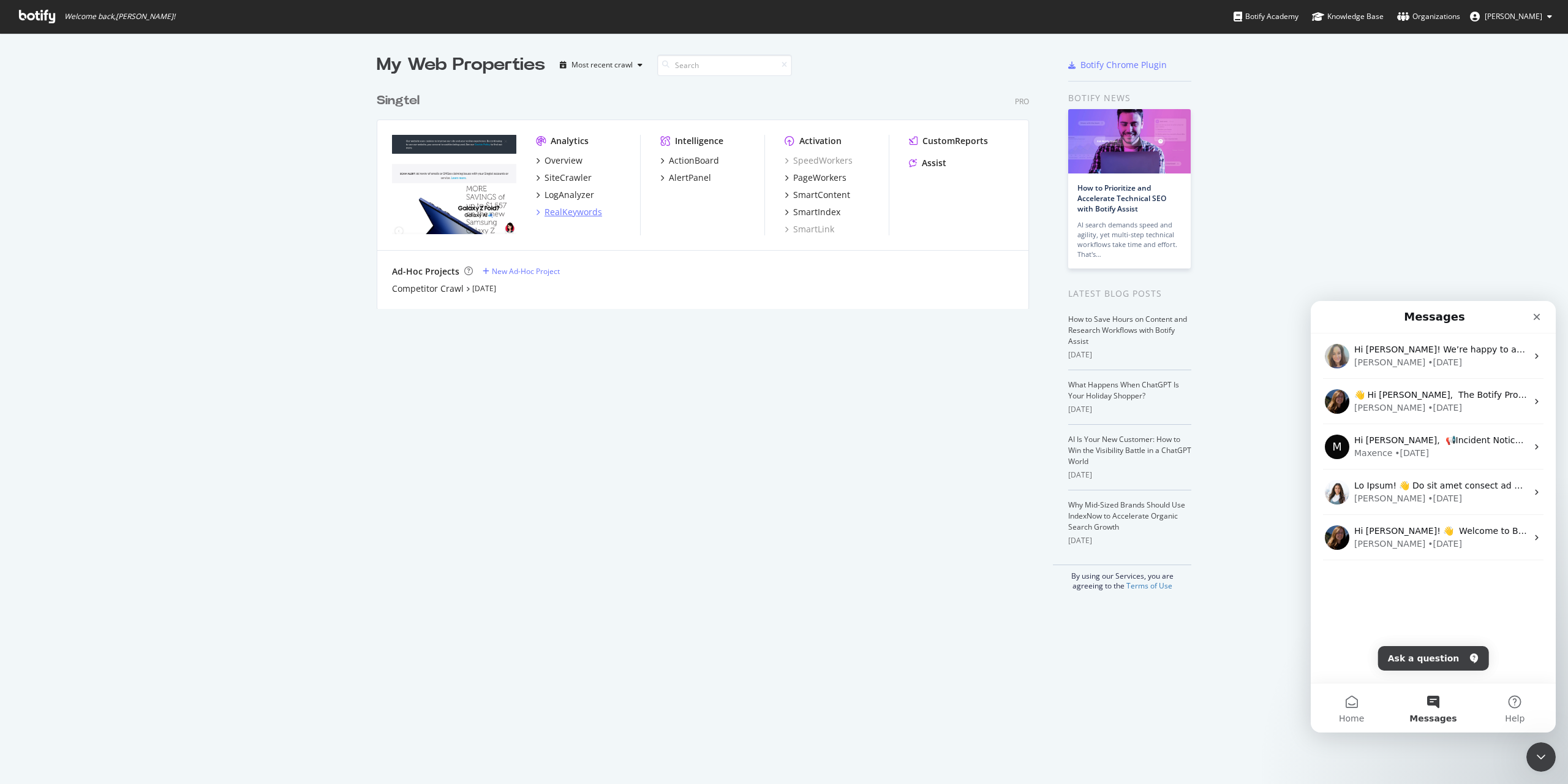
click at [577, 216] on div "RealKeywords" at bounding box center [574, 212] width 58 height 12
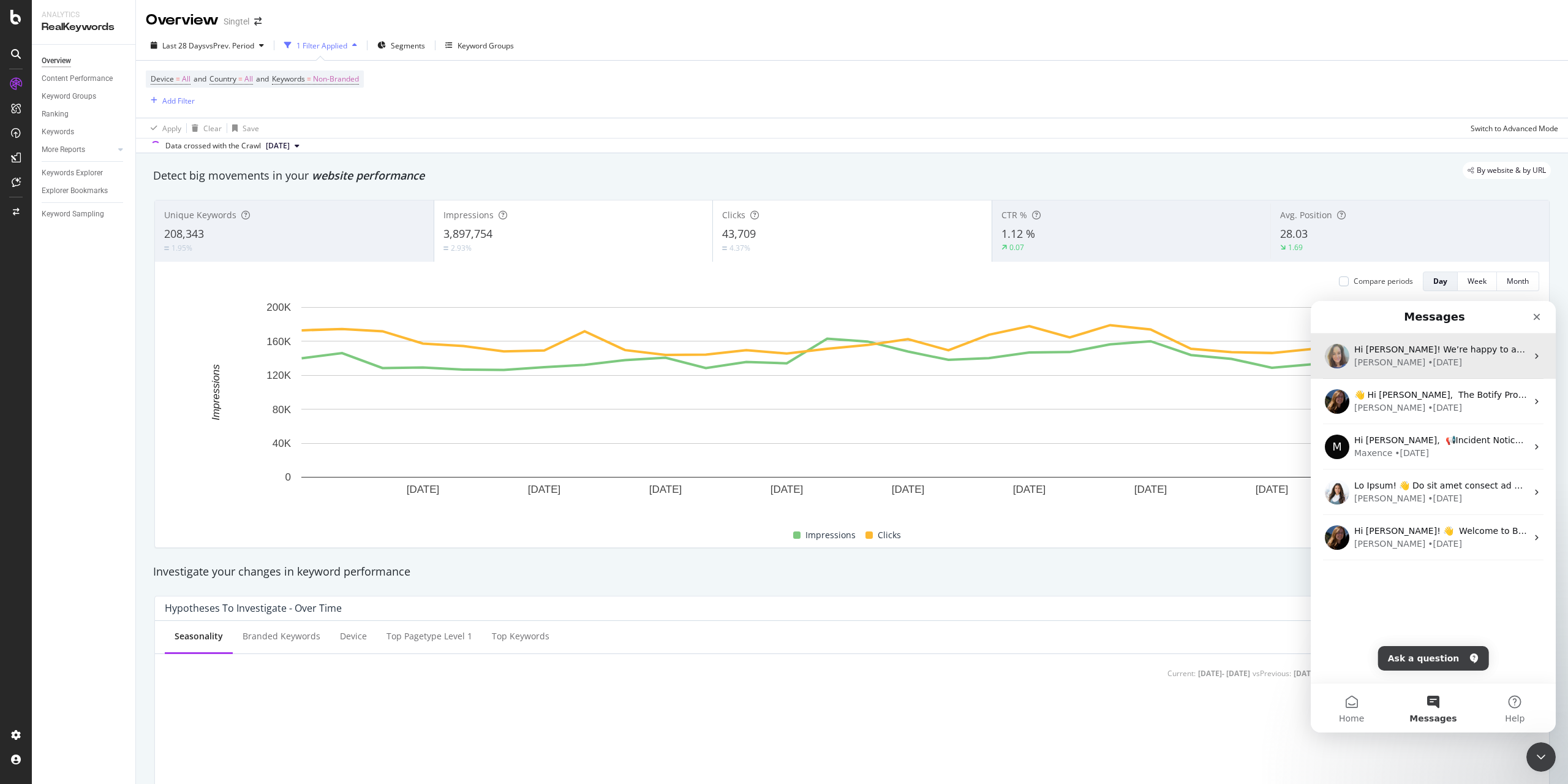
click at [1175, 360] on div "• [DATE]" at bounding box center [1444, 362] width 34 height 13
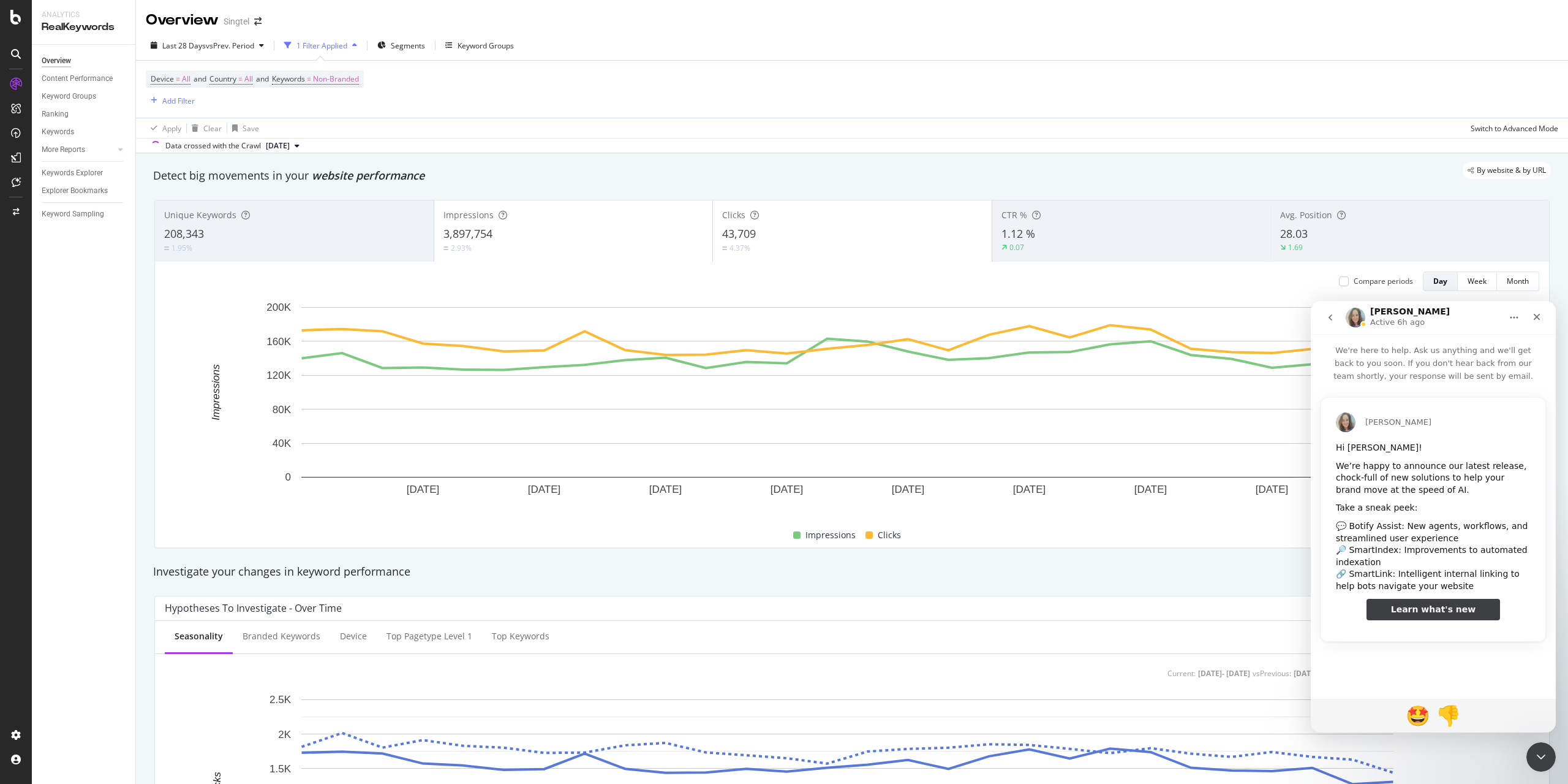
click at [1175, 318] on icon "go back" at bounding box center [1330, 317] width 4 height 6
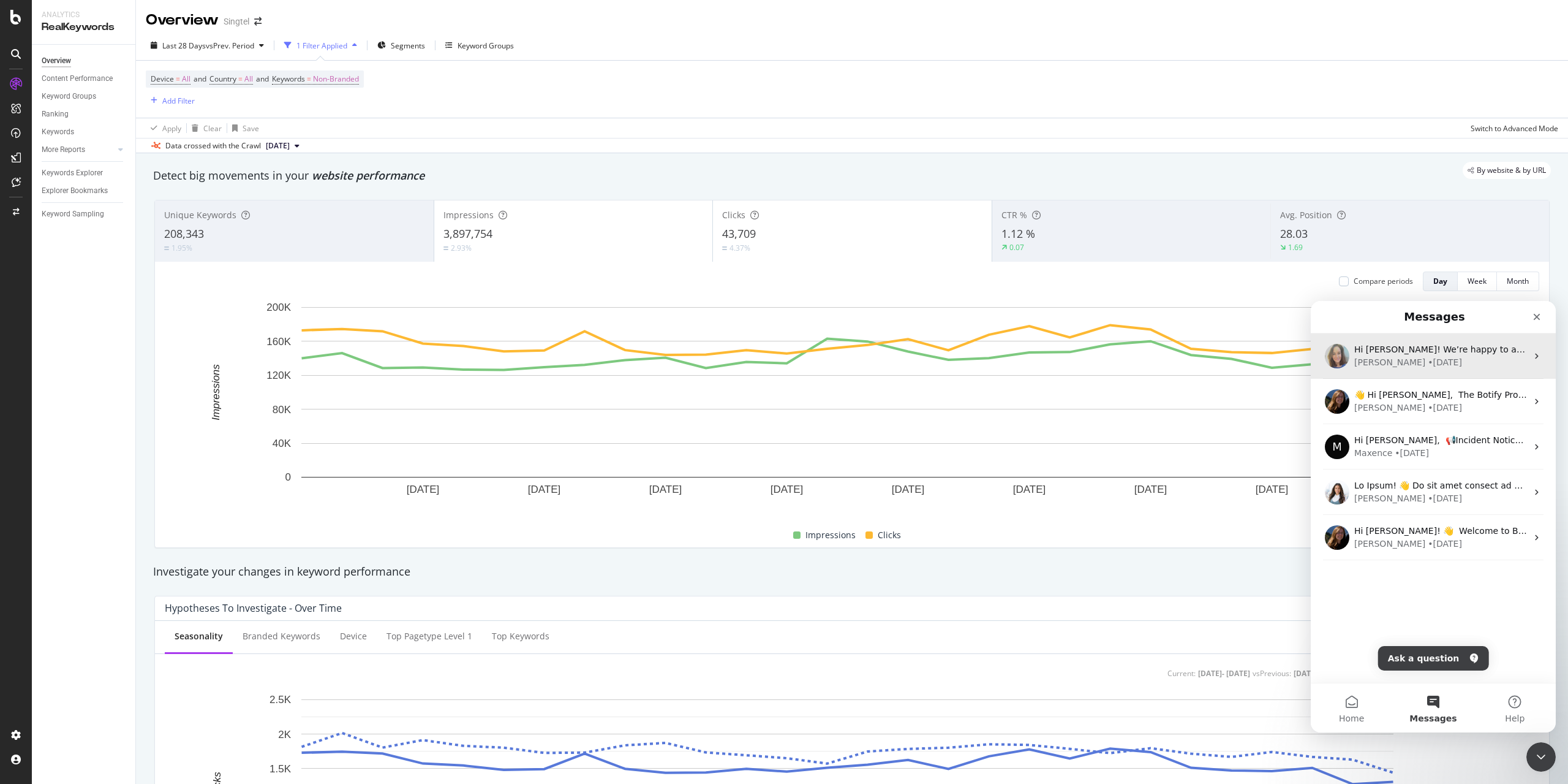
click at [1175, 362] on div "• [DATE]" at bounding box center [1444, 362] width 34 height 13
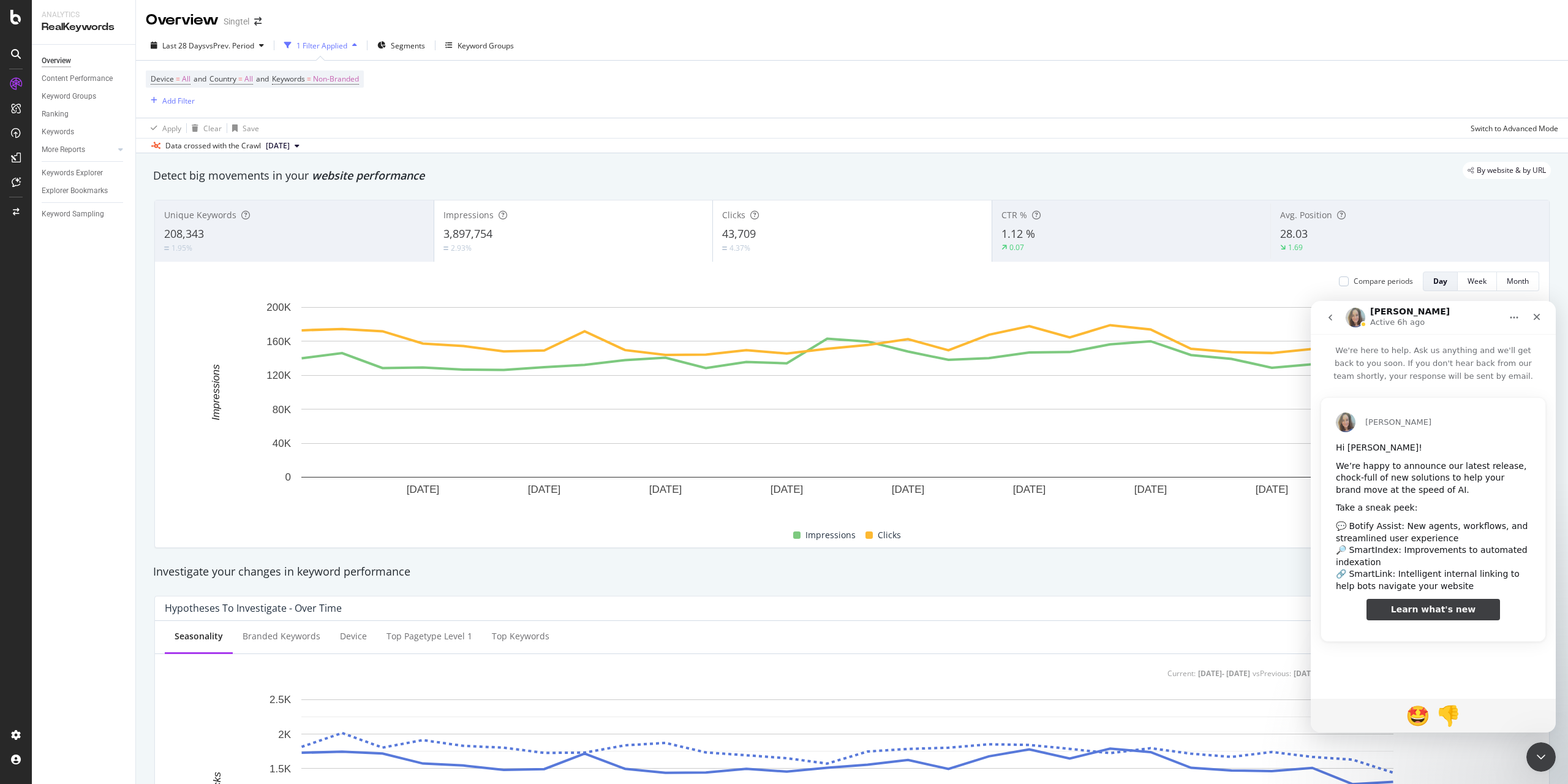
click at [1175, 612] on span "Learn what's new" at bounding box center [1433, 609] width 85 height 10
click at [1175, 318] on icon "go back" at bounding box center [1330, 318] width 10 height 10
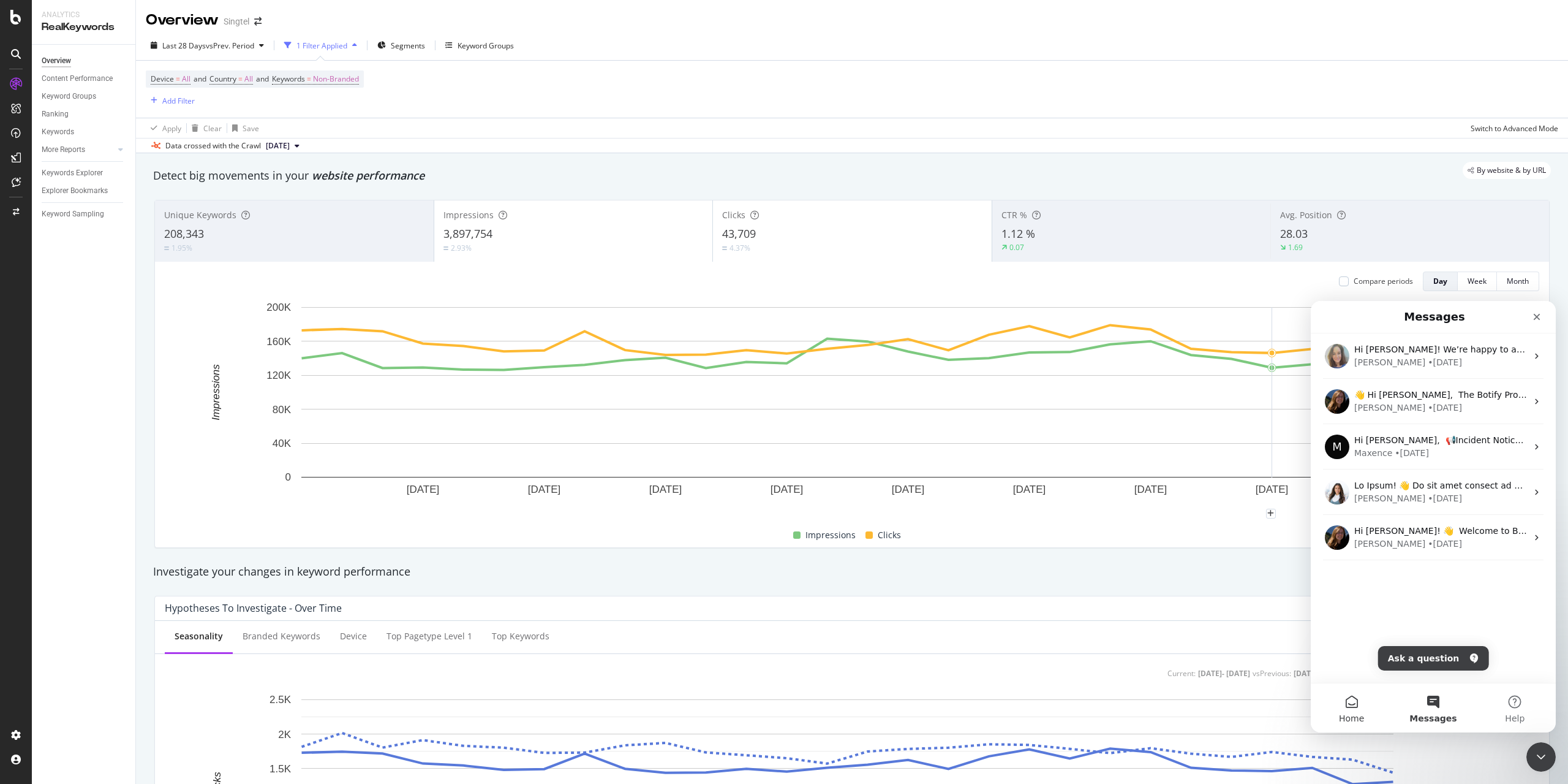
click at [1175, 636] on button "Home" at bounding box center [1350, 707] width 81 height 49
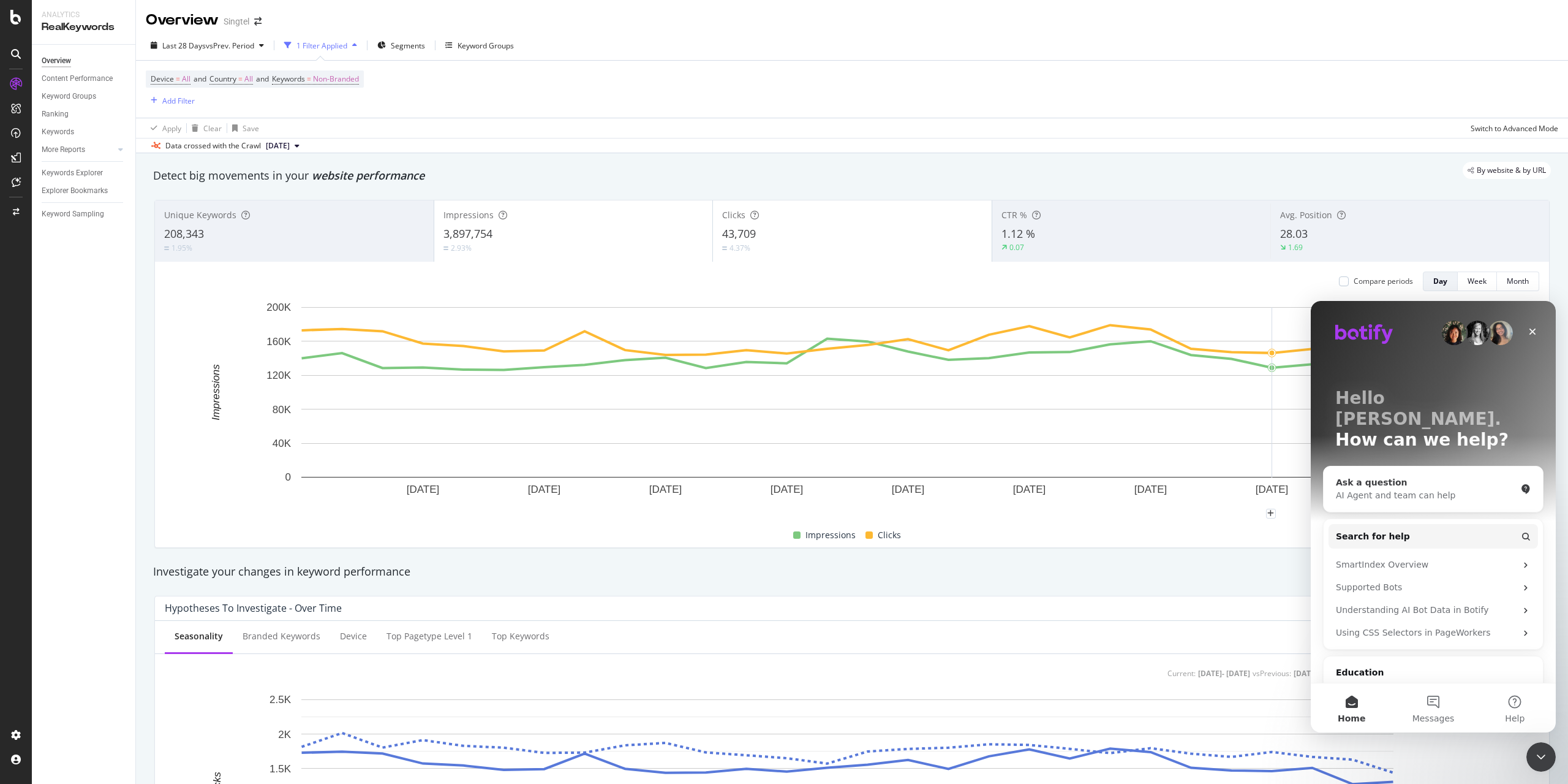
click at [1175, 489] on div "AI Agent and team can help" at bounding box center [1425, 495] width 180 height 13
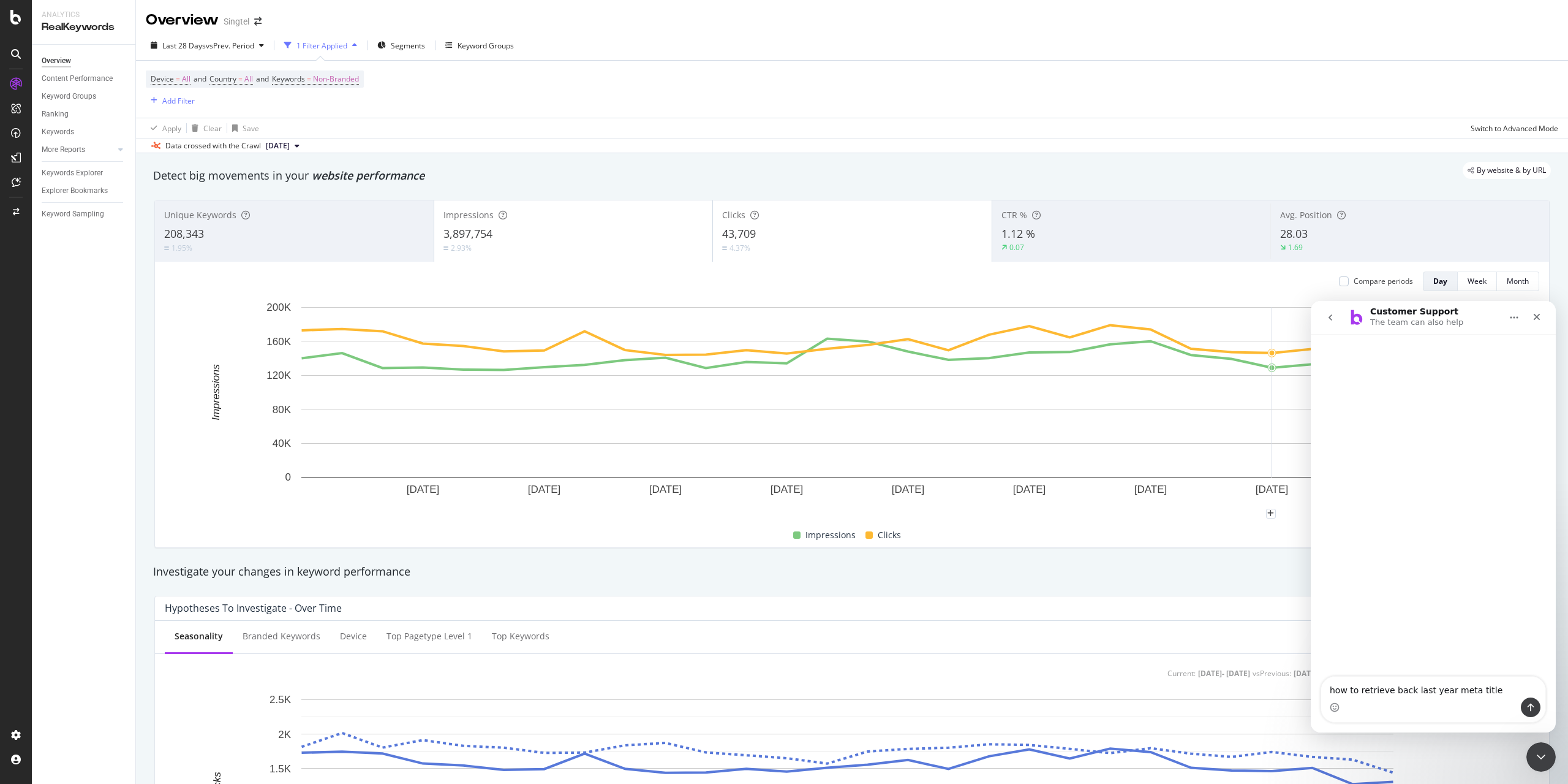
type textarea "how to retrieve back last year meta title?"
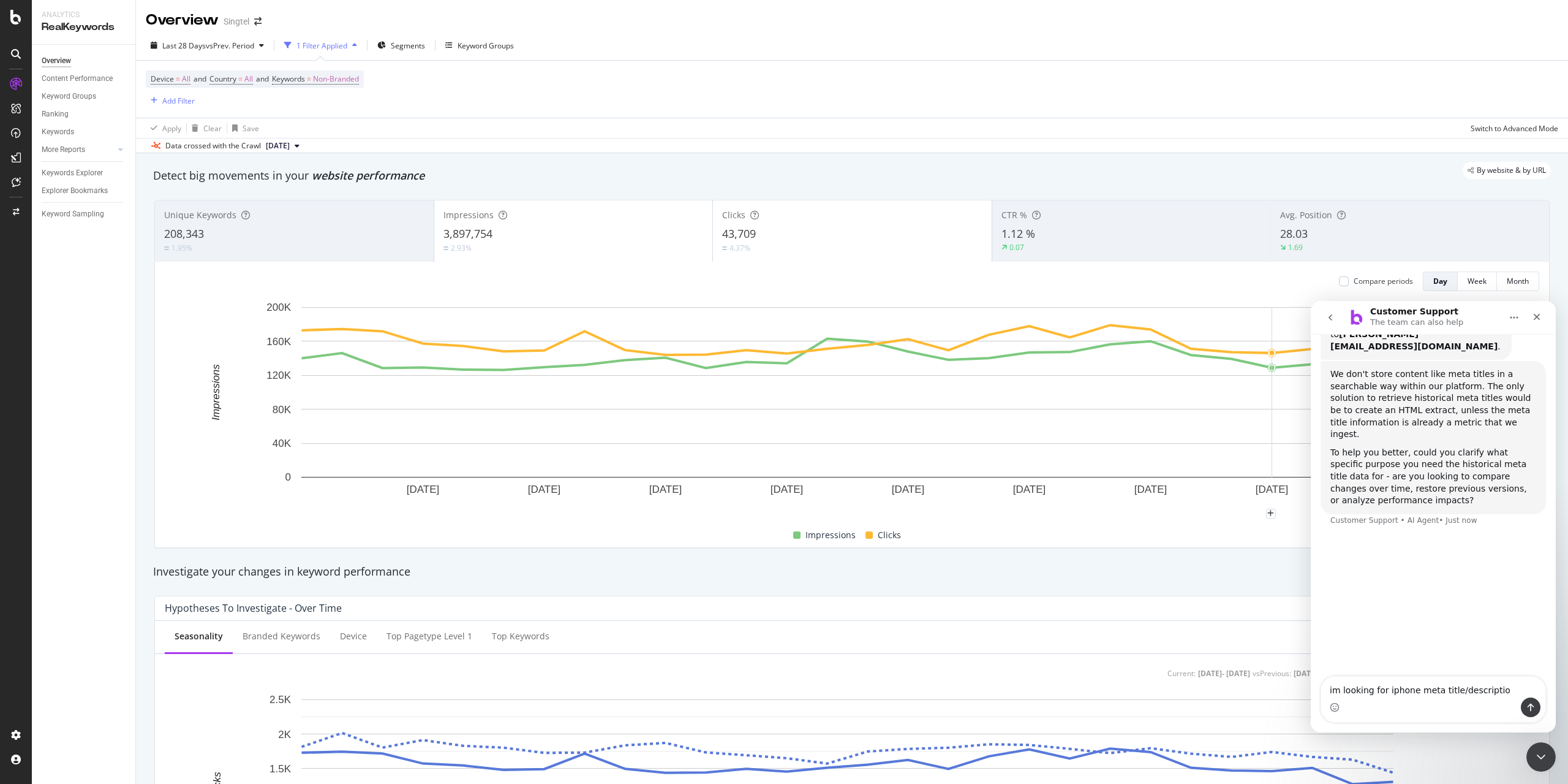
type textarea "im looking for iphone meta title/description"
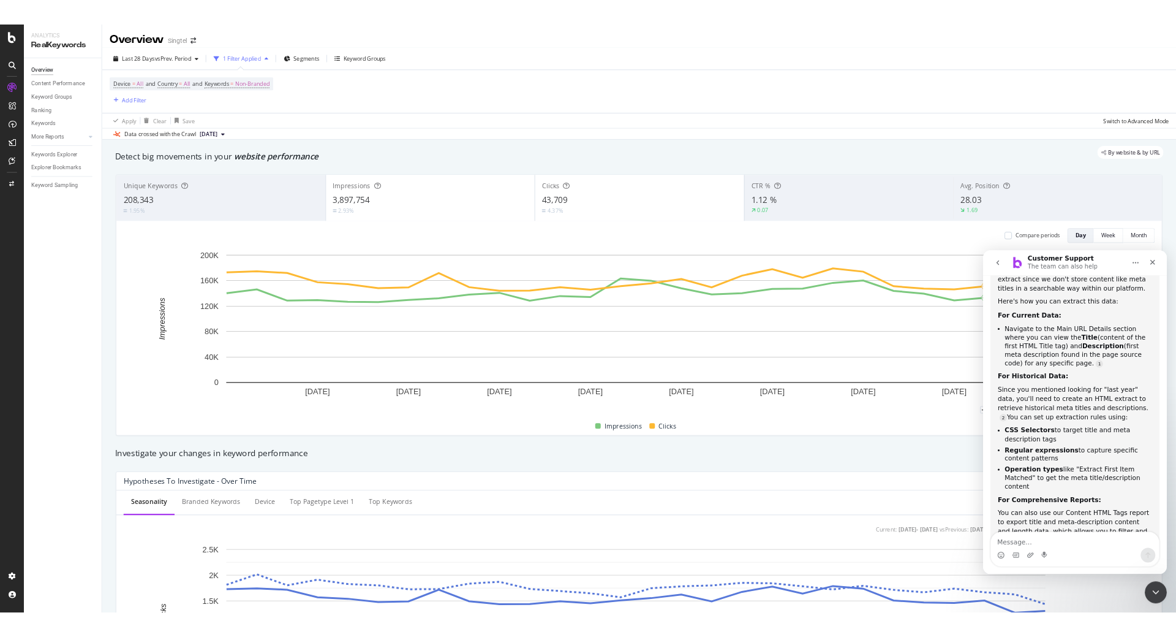
scroll to position [463, 0]
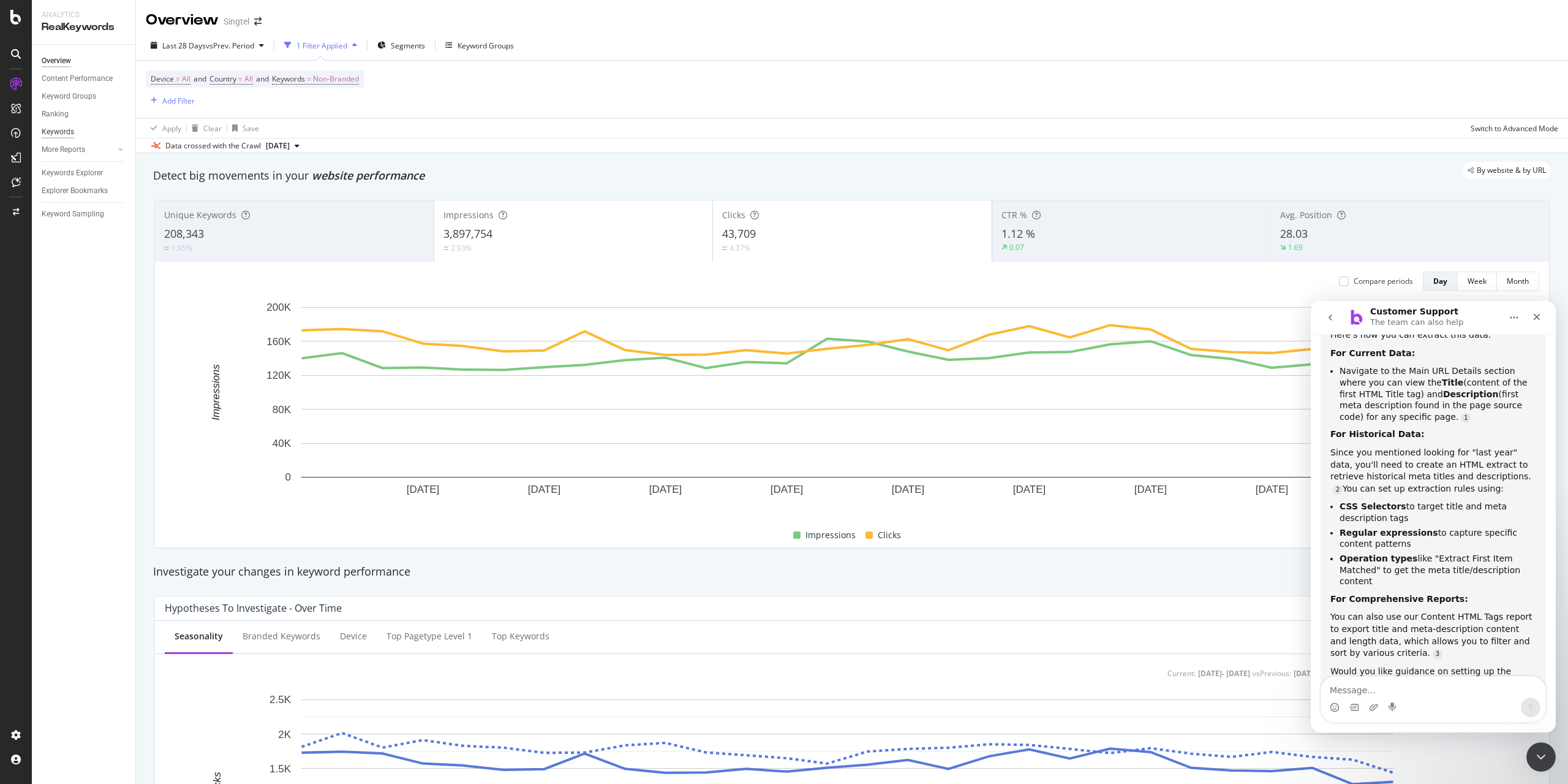
click at [65, 131] on div "Keywords" at bounding box center [58, 132] width 32 height 13
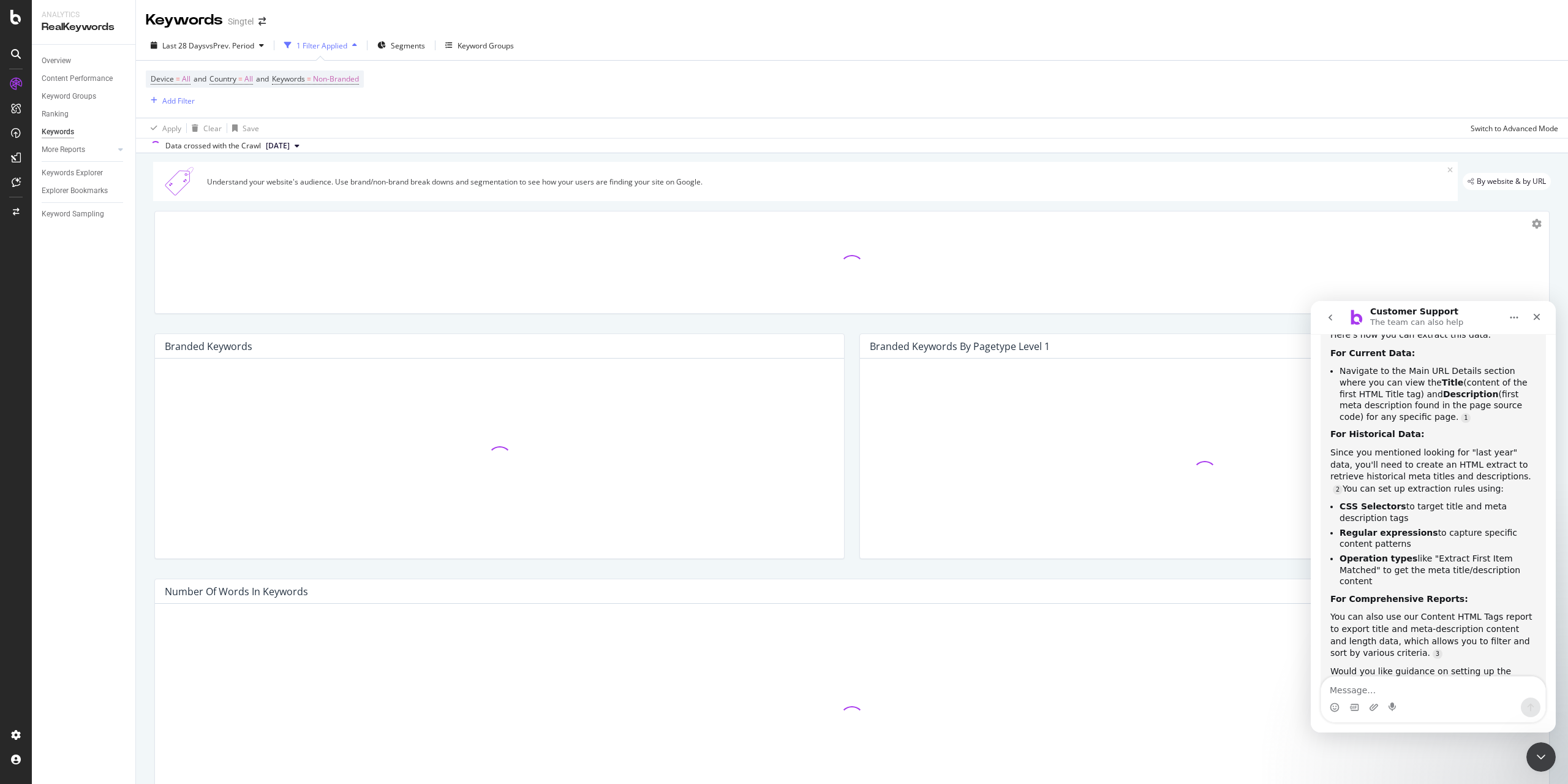
click at [305, 146] on button "[DATE]" at bounding box center [283, 145] width 44 height 15
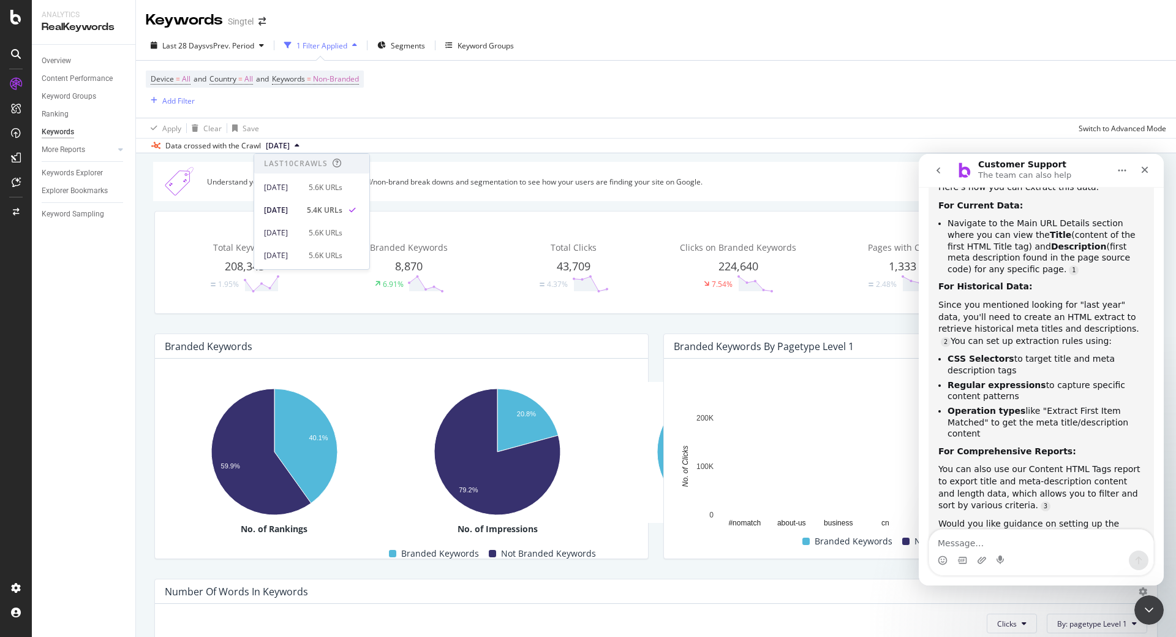
scroll to position [463, 0]
